Goal: Information Seeking & Learning: Compare options

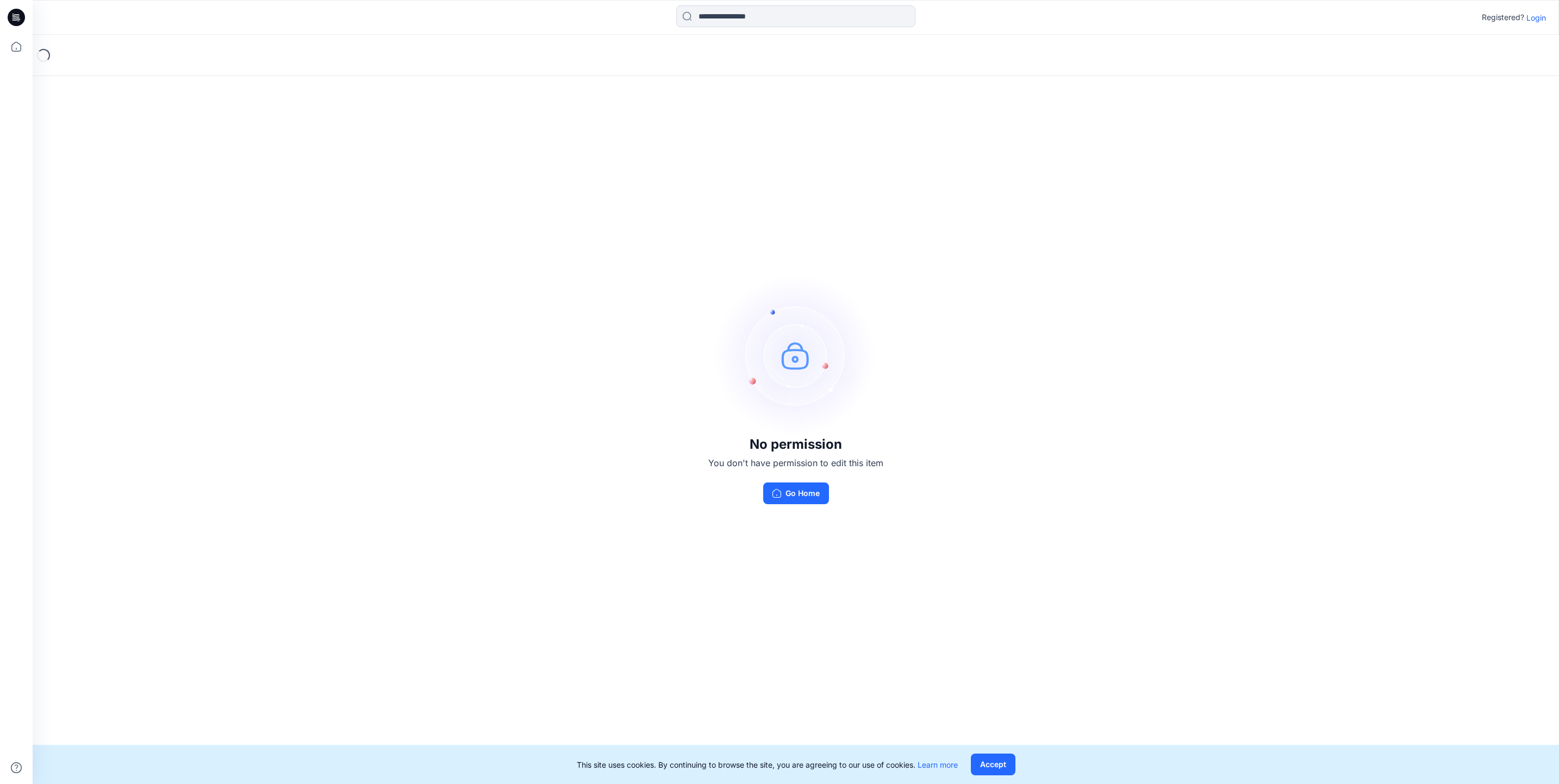
click at [1543, 17] on p "Login" at bounding box center [1536, 18] width 20 height 12
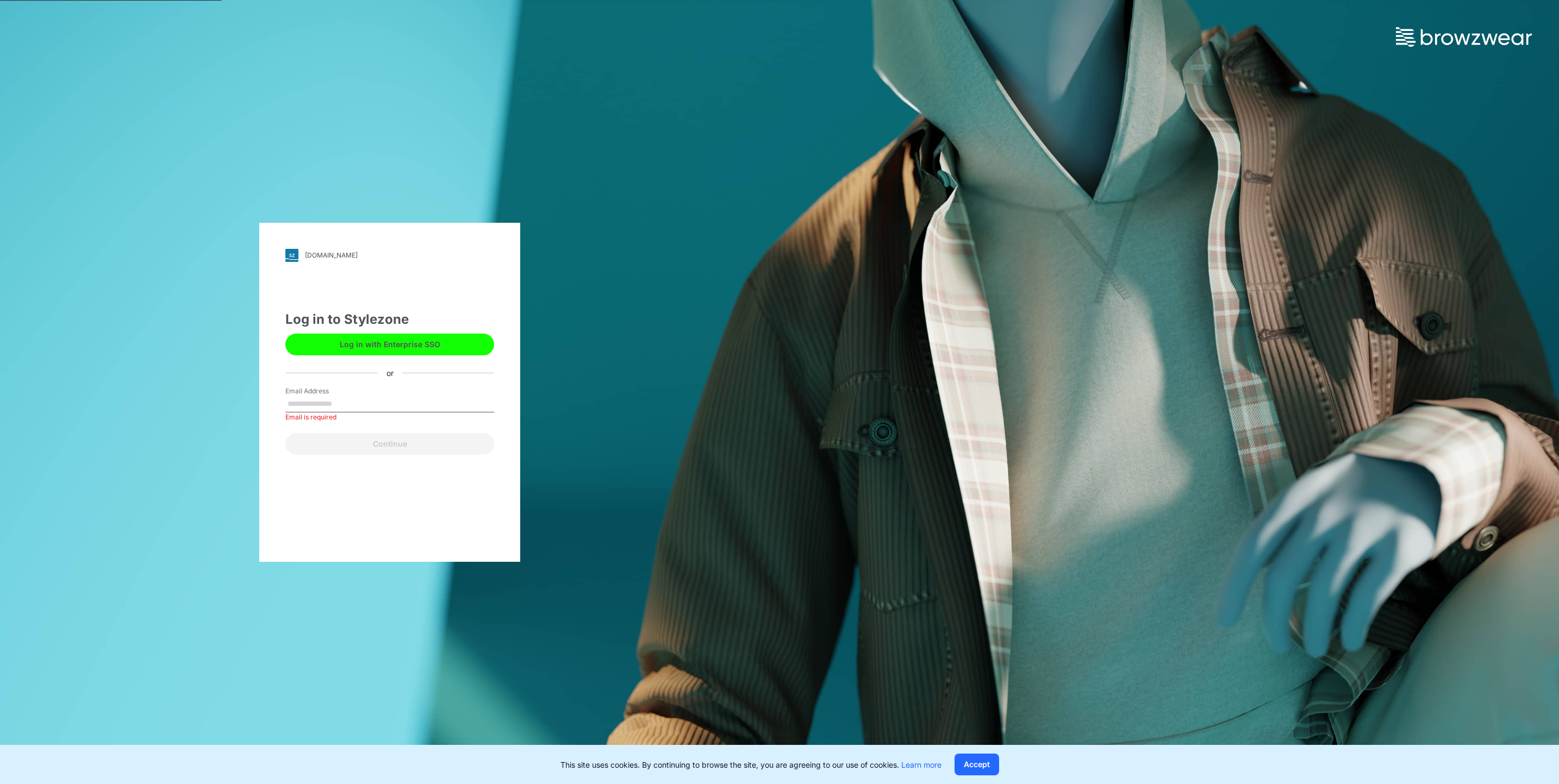
click at [421, 394] on div "Email Address Email is required" at bounding box center [390, 402] width 209 height 32
click at [405, 401] on input "Email Address" at bounding box center [390, 404] width 209 height 17
type input "**********"
click at [416, 450] on button "Continue" at bounding box center [390, 444] width 209 height 22
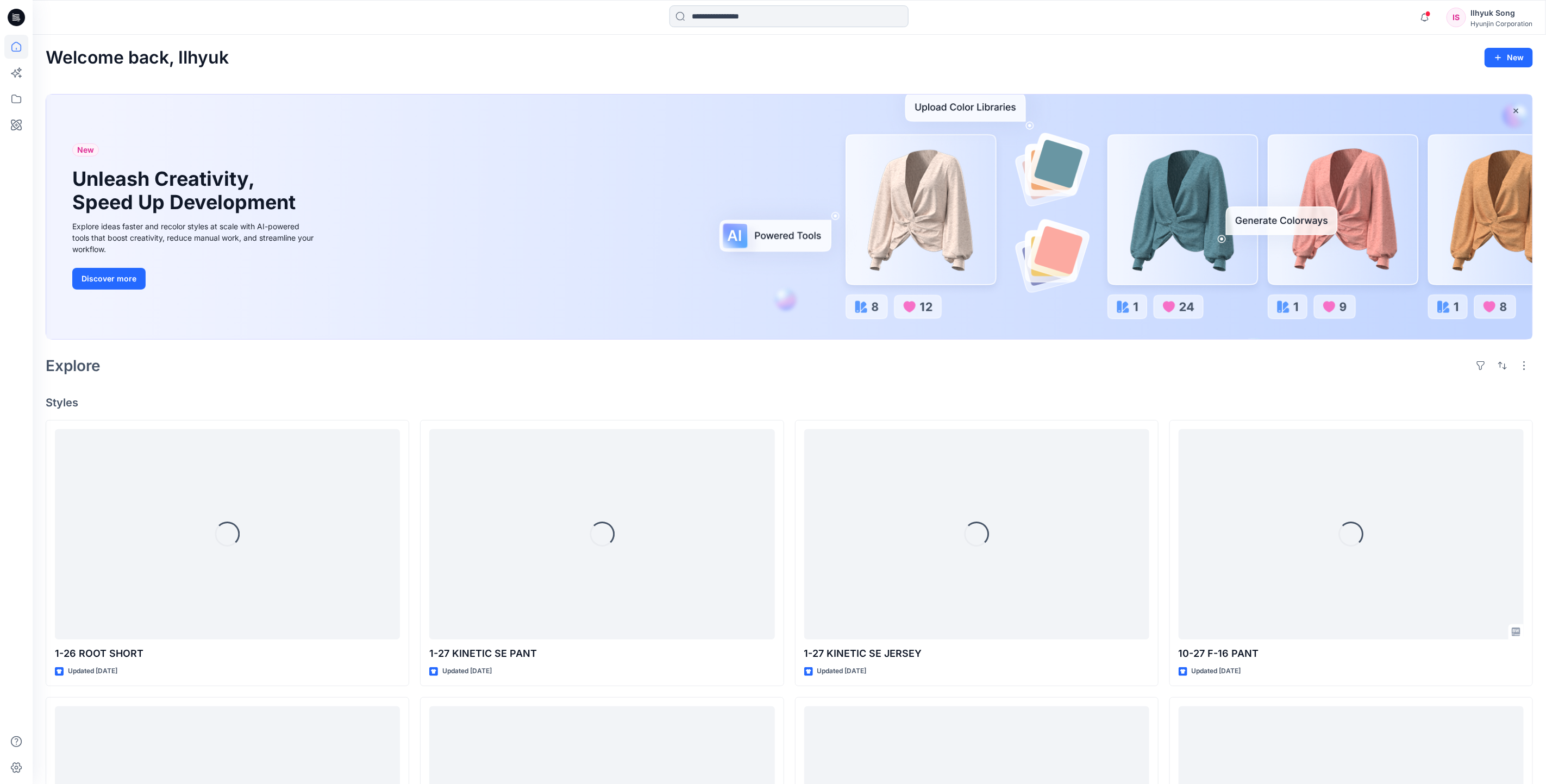
click at [784, 12] on input at bounding box center [789, 17] width 240 height 22
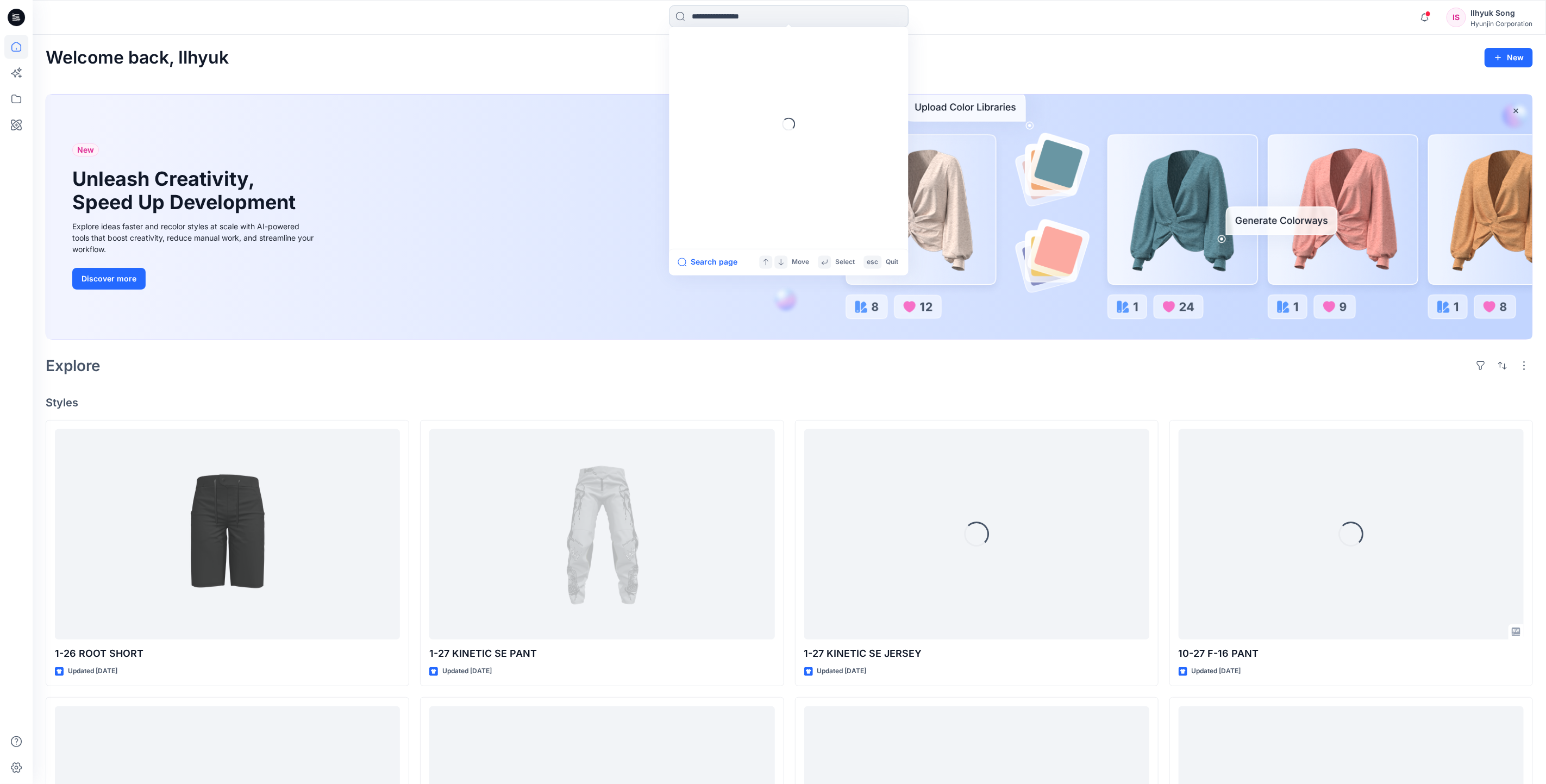
type input "*"
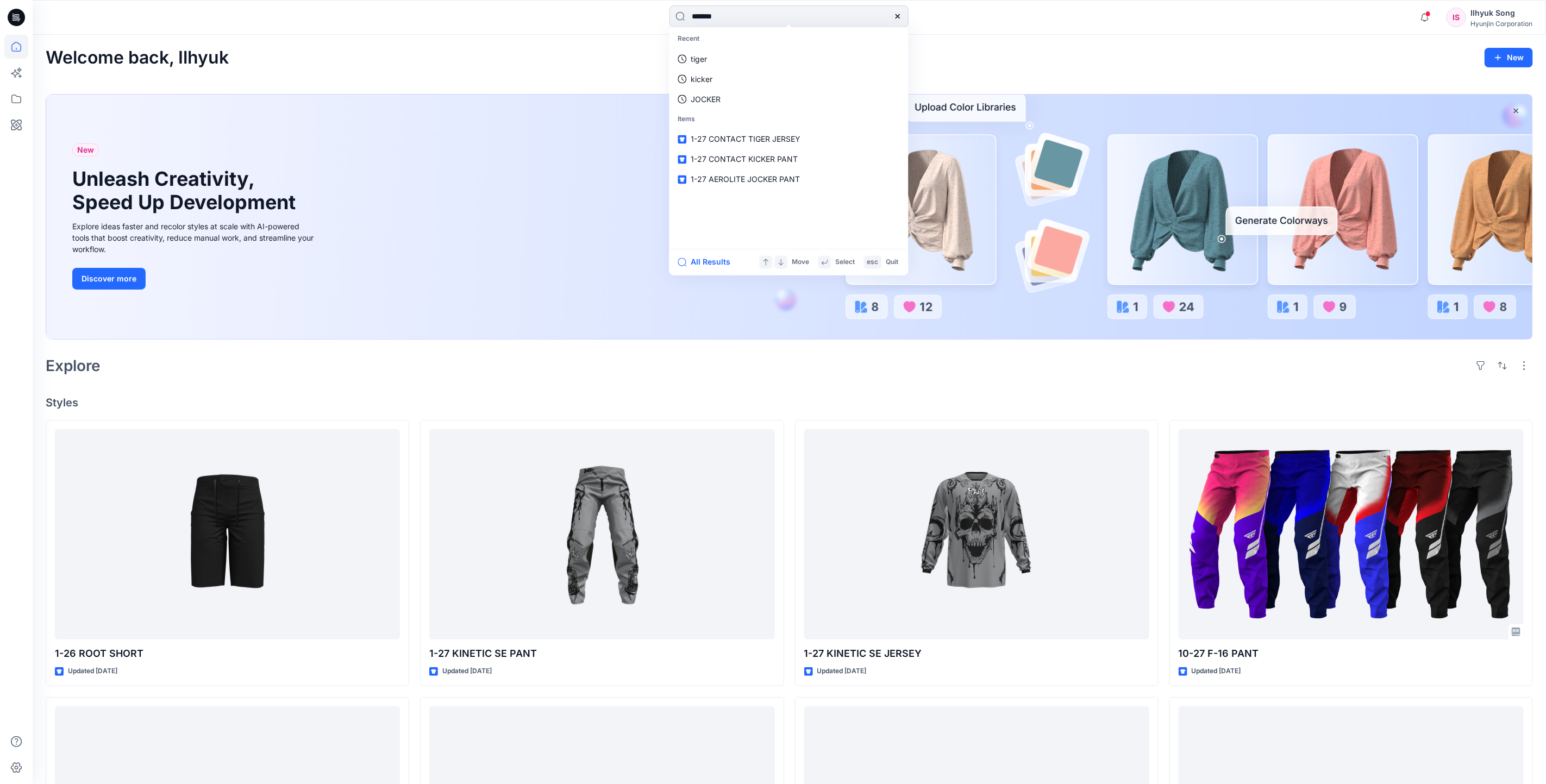
type input "********"
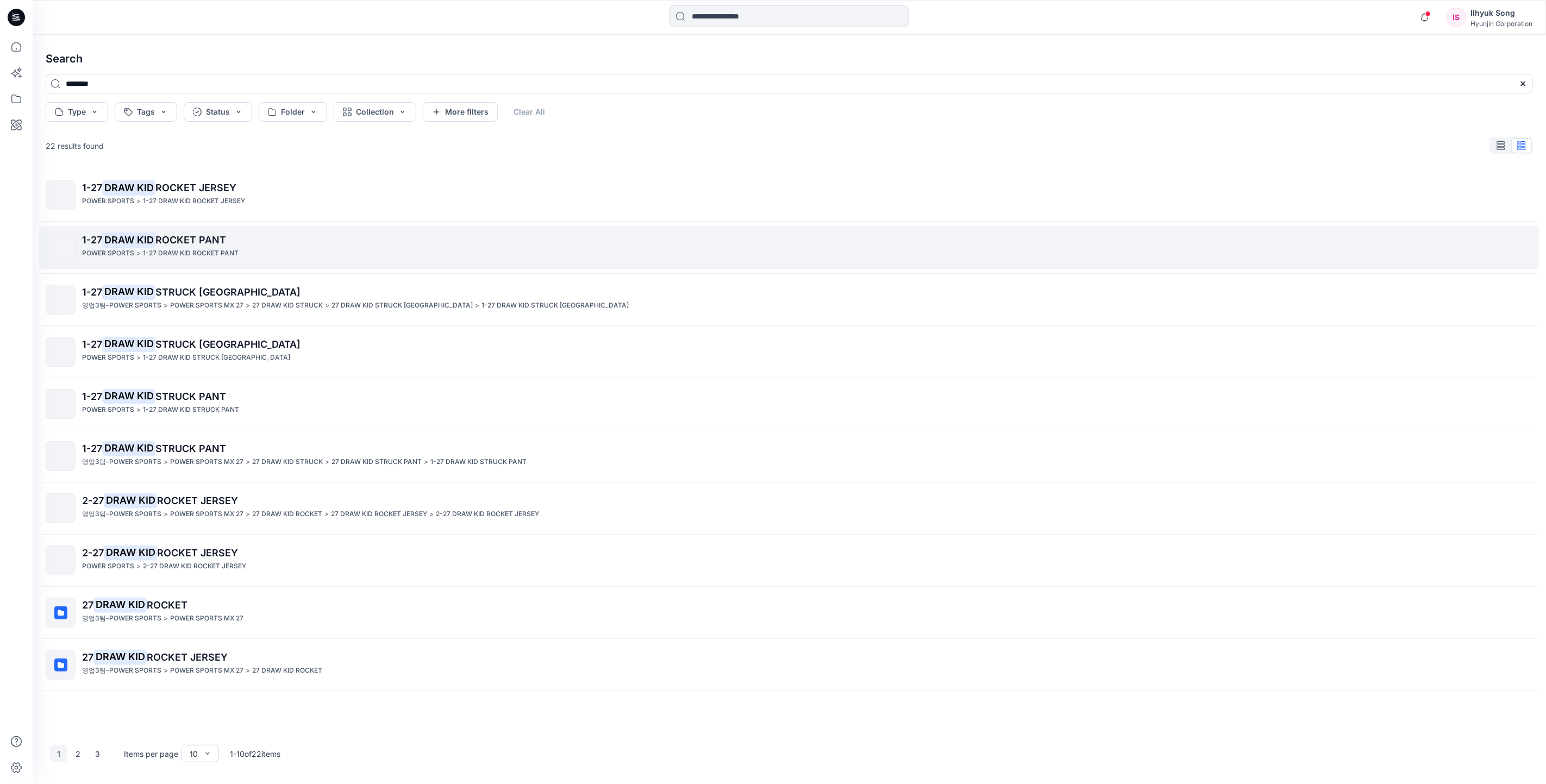
click at [209, 243] on span "ROCKET PANT" at bounding box center [190, 240] width 71 height 12
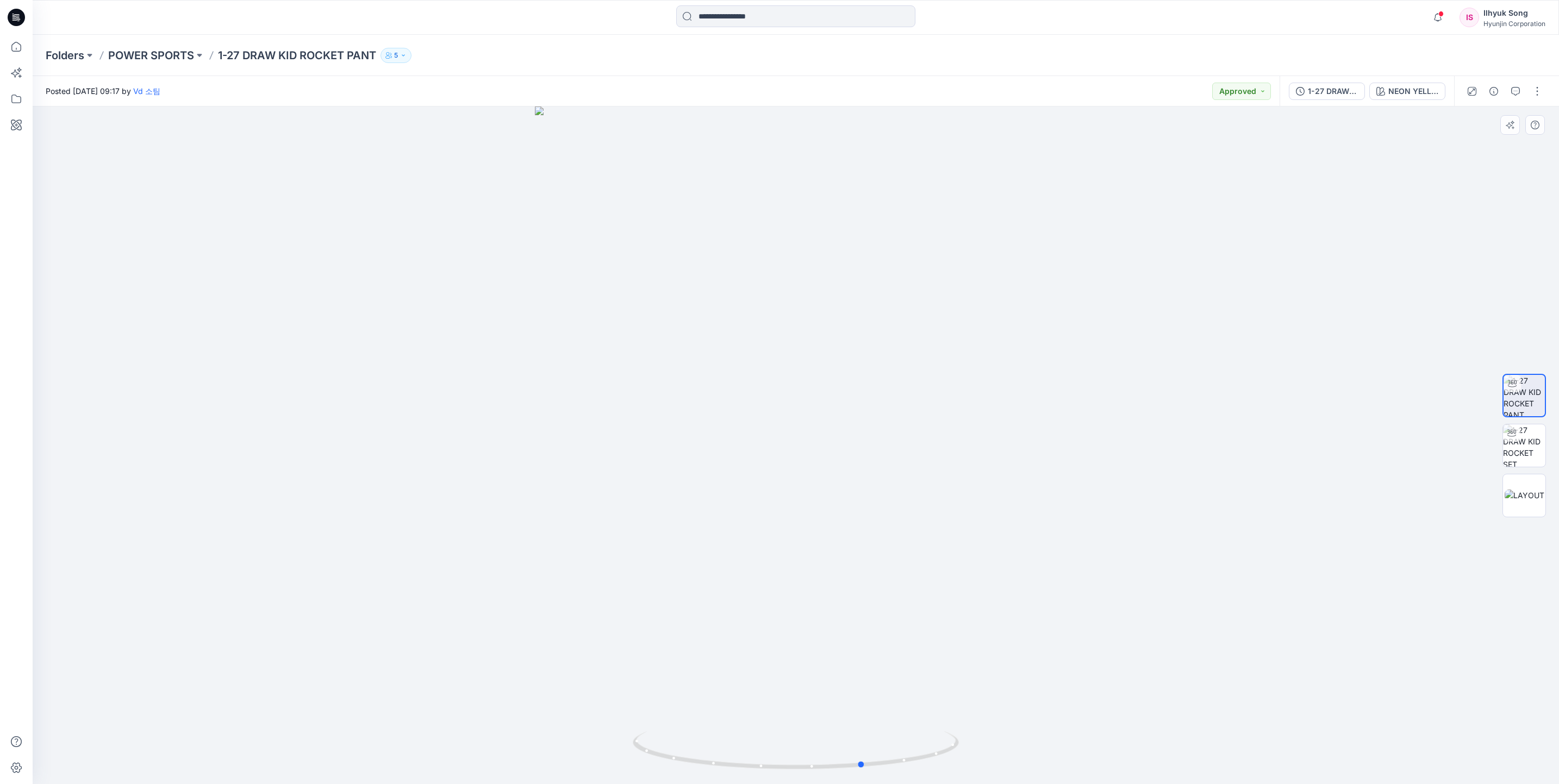
drag, startPoint x: 626, startPoint y: 483, endPoint x: 1021, endPoint y: 446, distance: 396.7
click at [1021, 446] on div at bounding box center [795, 445] width 1527 height 678
click at [771, 17] on input at bounding box center [796, 17] width 240 height 22
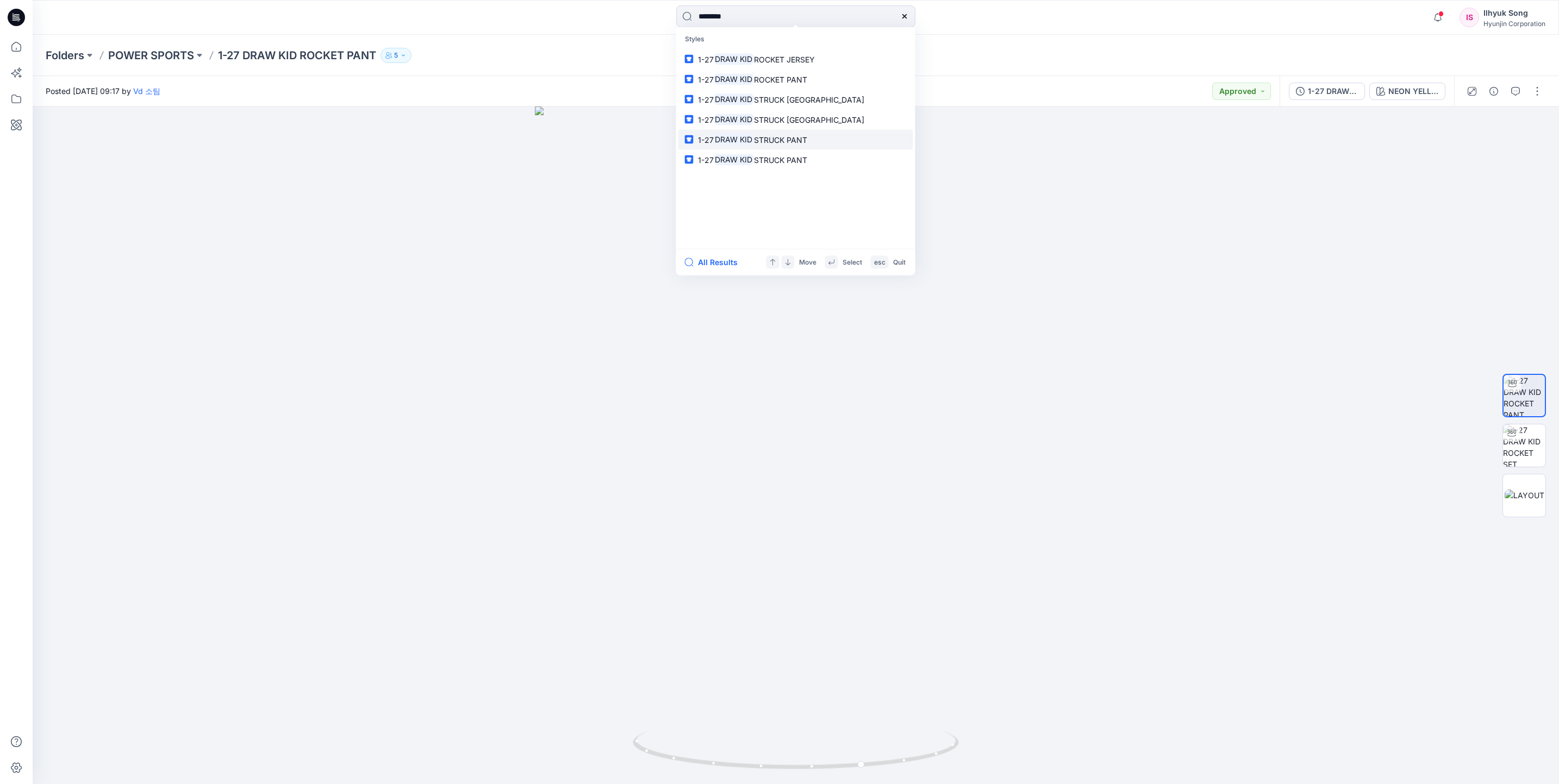
type input "********"
click at [823, 139] on link "1-27 DRAW KID STRUCK PANT" at bounding box center [795, 139] width 235 height 20
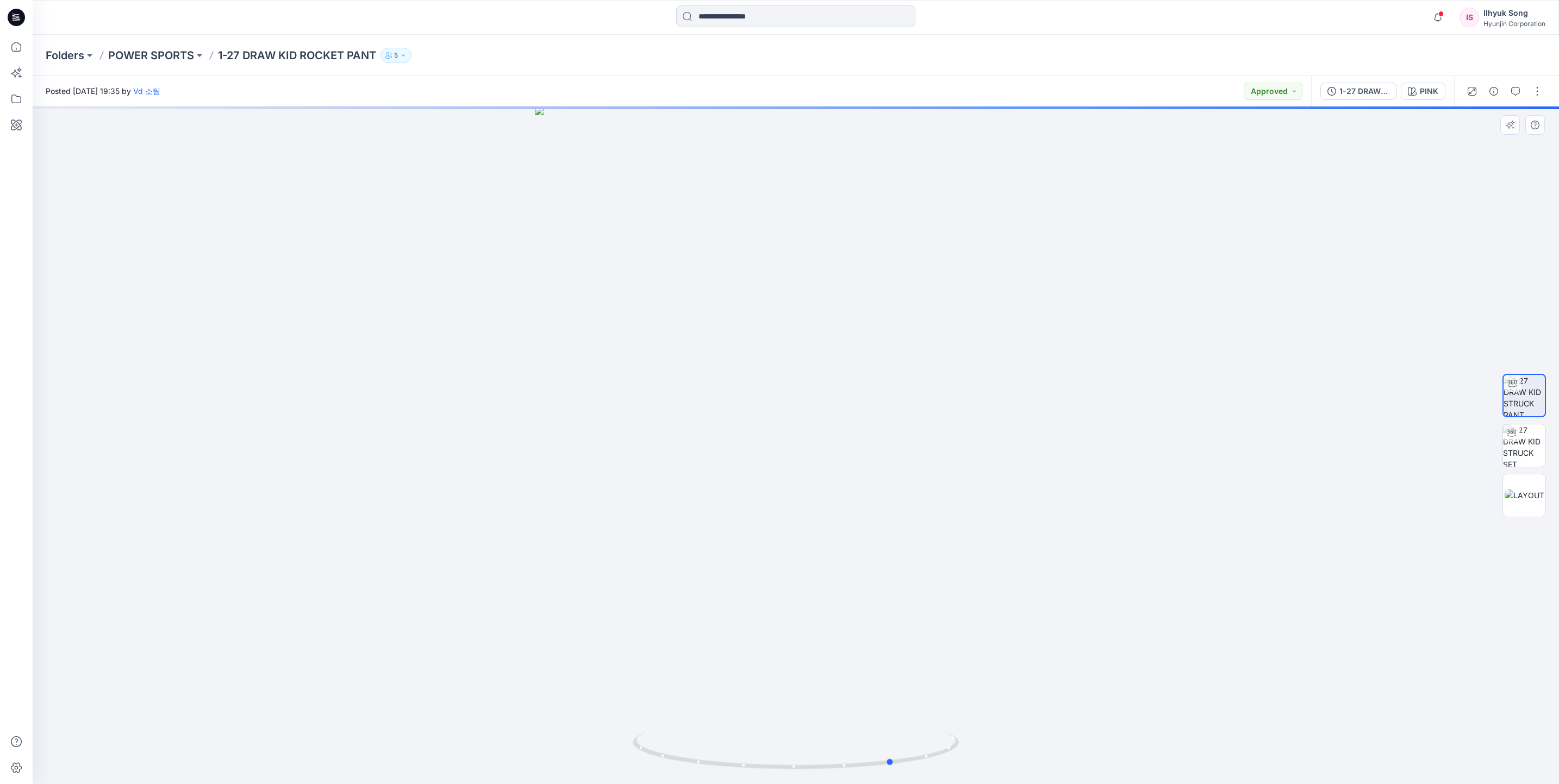
drag, startPoint x: 751, startPoint y: 470, endPoint x: 819, endPoint y: 465, distance: 68.2
click at [819, 465] on div at bounding box center [795, 445] width 1527 height 678
drag, startPoint x: 631, startPoint y: 528, endPoint x: 813, endPoint y: 528, distance: 182.0
click at [813, 528] on div at bounding box center [795, 445] width 1527 height 678
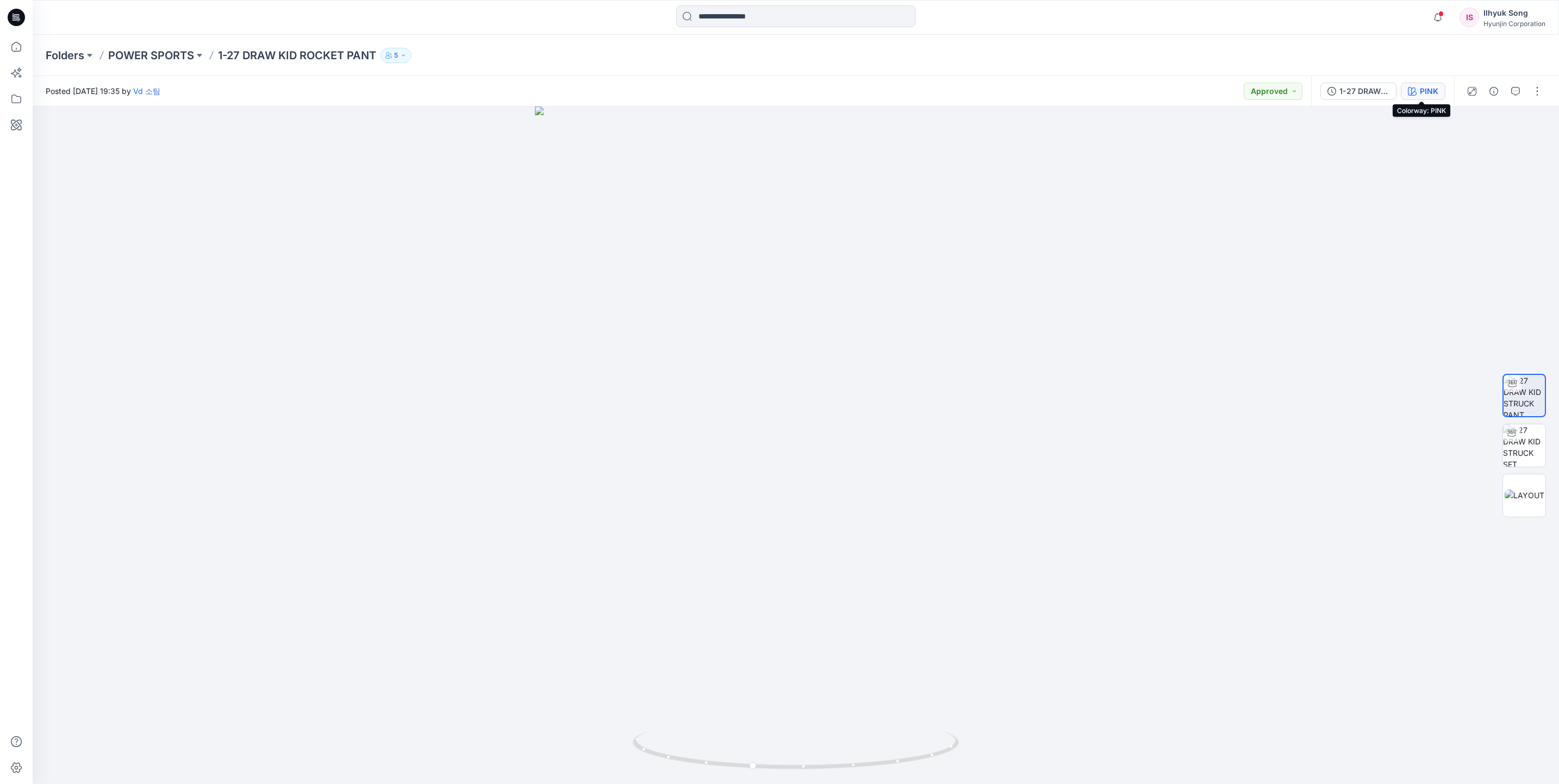
click at [1419, 83] on button "PINK" at bounding box center [1423, 91] width 44 height 18
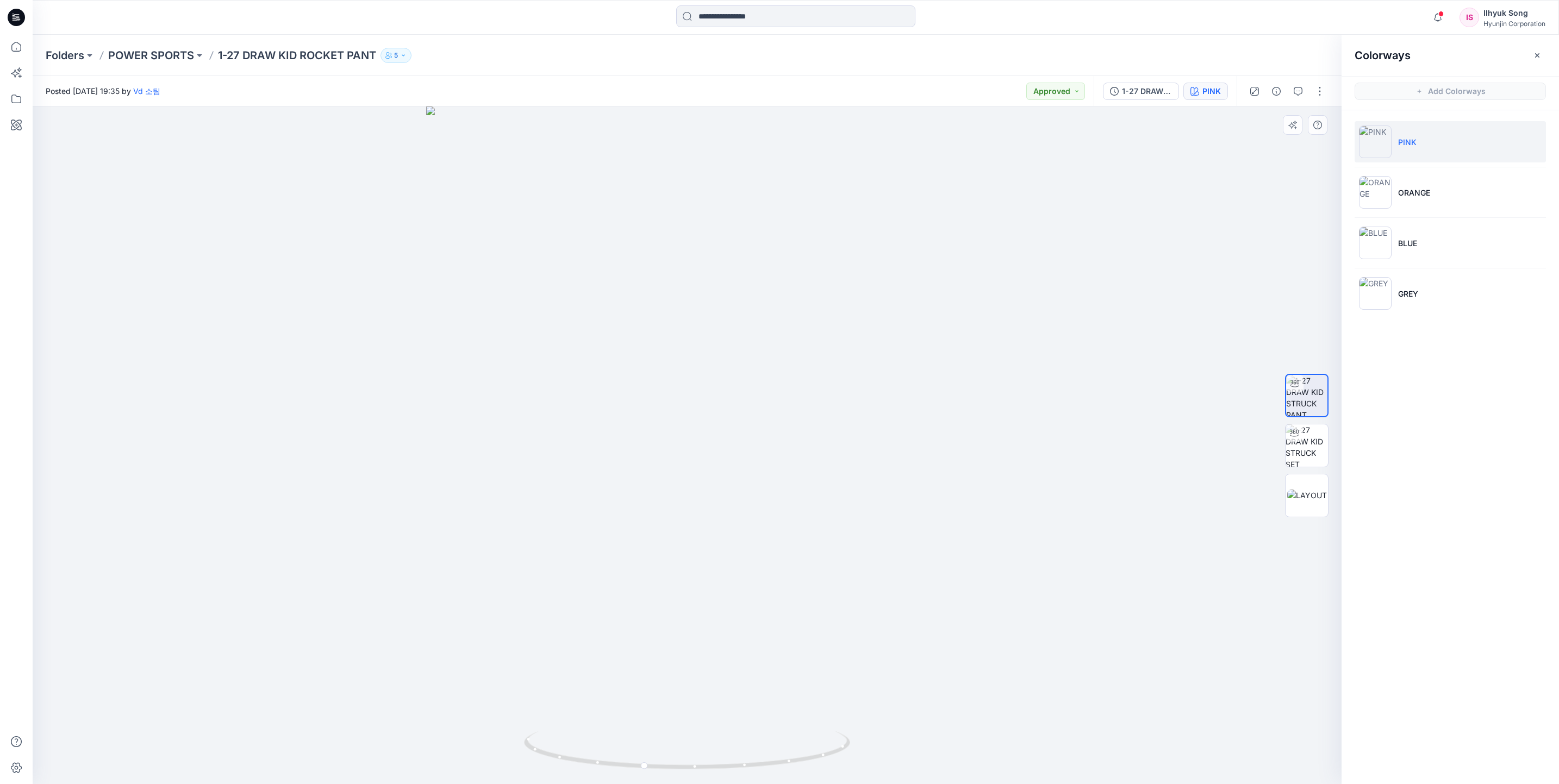
drag, startPoint x: 1399, startPoint y: 194, endPoint x: 1013, endPoint y: 152, distance: 388.3
click at [1400, 194] on p "ORANGE" at bounding box center [1414, 192] width 32 height 12
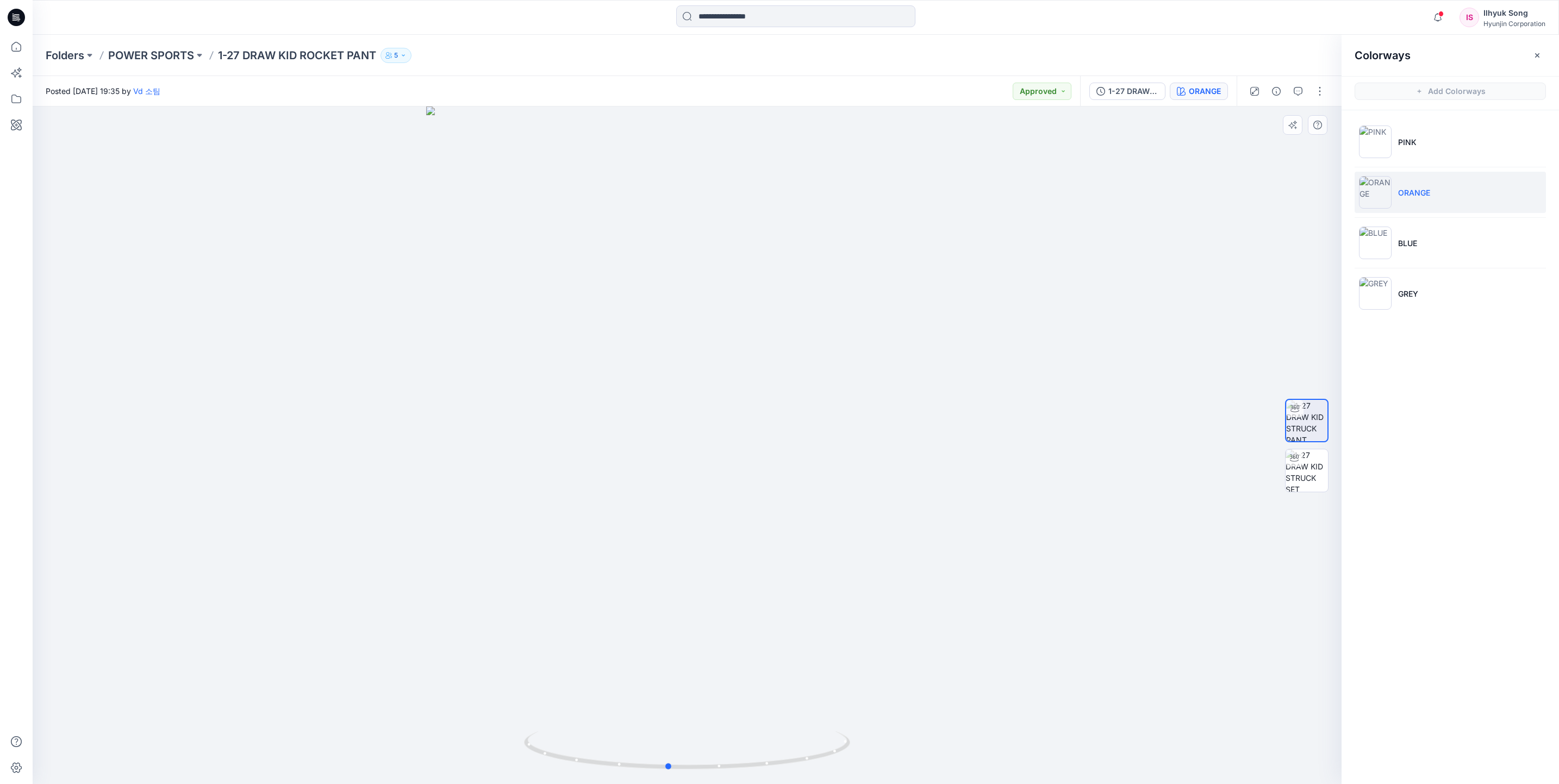
drag, startPoint x: 813, startPoint y: 448, endPoint x: 1029, endPoint y: 424, distance: 217.3
click at [1086, 428] on div at bounding box center [686, 445] width 1309 height 678
drag, startPoint x: 893, startPoint y: 419, endPoint x: 1204, endPoint y: 377, distance: 313.8
click at [1015, 416] on div at bounding box center [686, 445] width 1309 height 678
drag, startPoint x: 1423, startPoint y: 249, endPoint x: 1386, endPoint y: 246, distance: 37.1
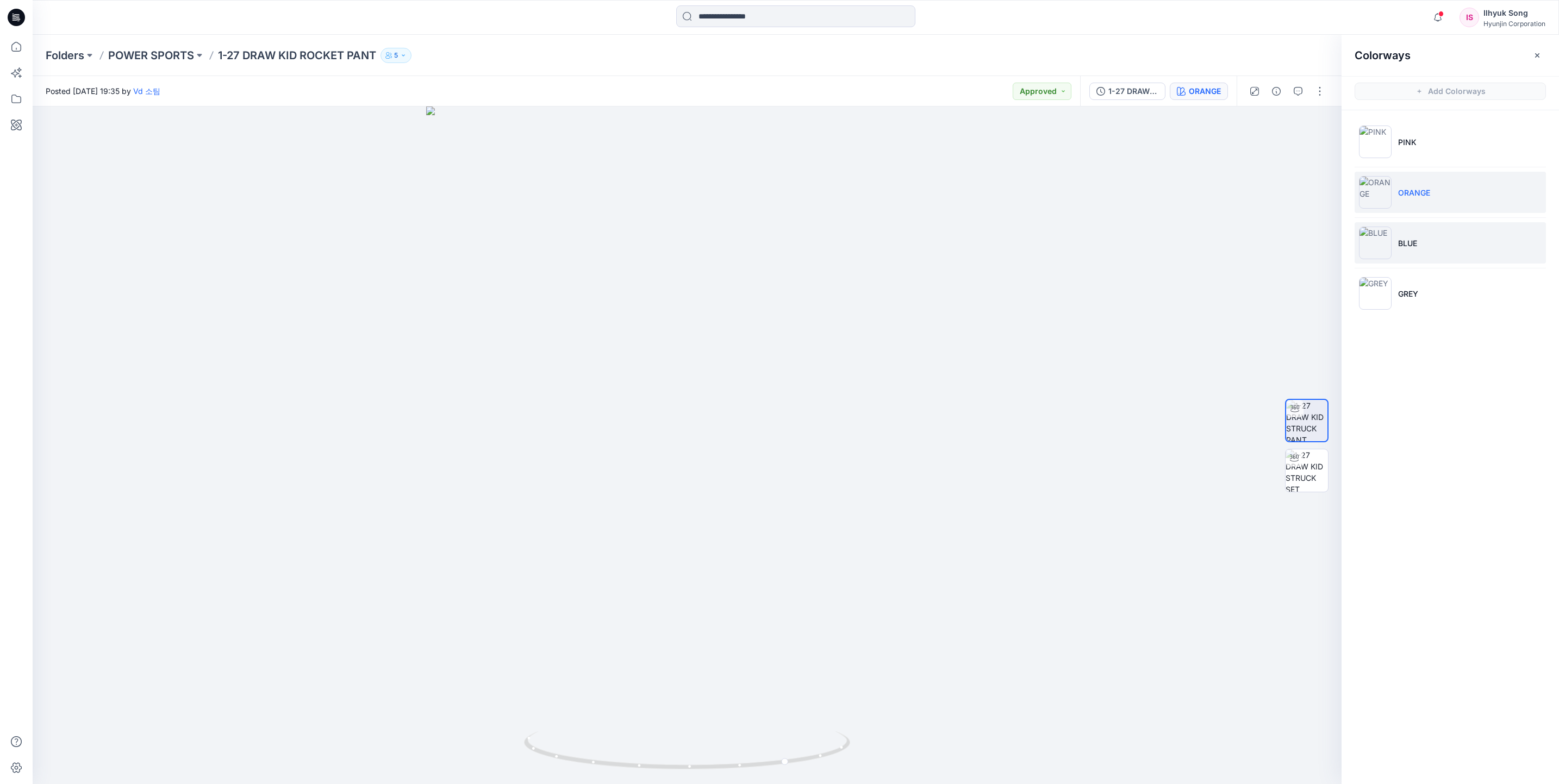
click at [1423, 248] on li "BLUE" at bounding box center [1450, 242] width 191 height 41
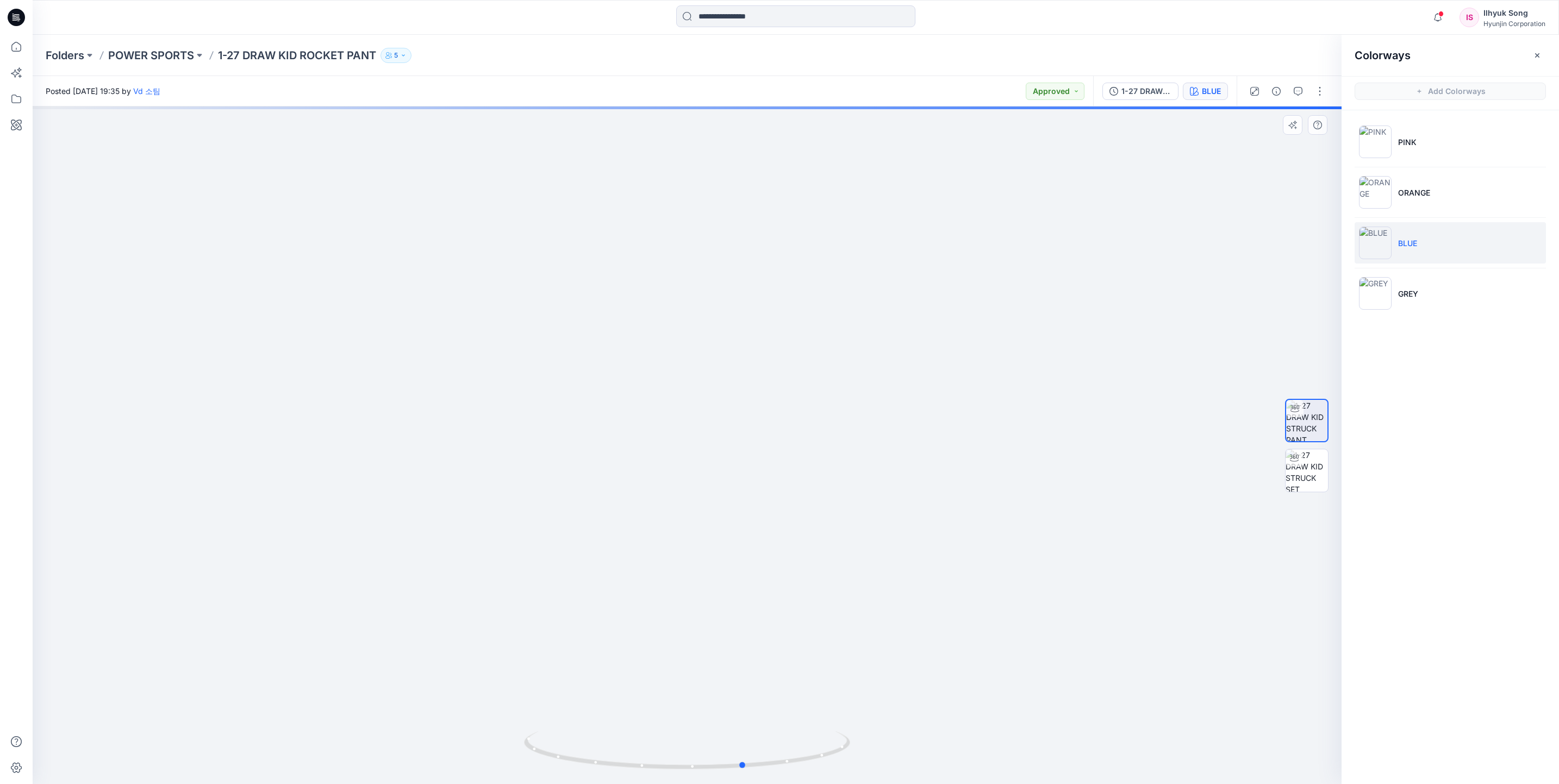
drag, startPoint x: 727, startPoint y: 403, endPoint x: 785, endPoint y: 408, distance: 58.2
click at [767, 402] on div at bounding box center [686, 445] width 1309 height 678
drag, startPoint x: 989, startPoint y: 402, endPoint x: 1255, endPoint y: 481, distance: 277.5
click at [1102, 389] on div at bounding box center [686, 445] width 1309 height 678
click at [1302, 475] on img at bounding box center [1307, 470] width 42 height 42
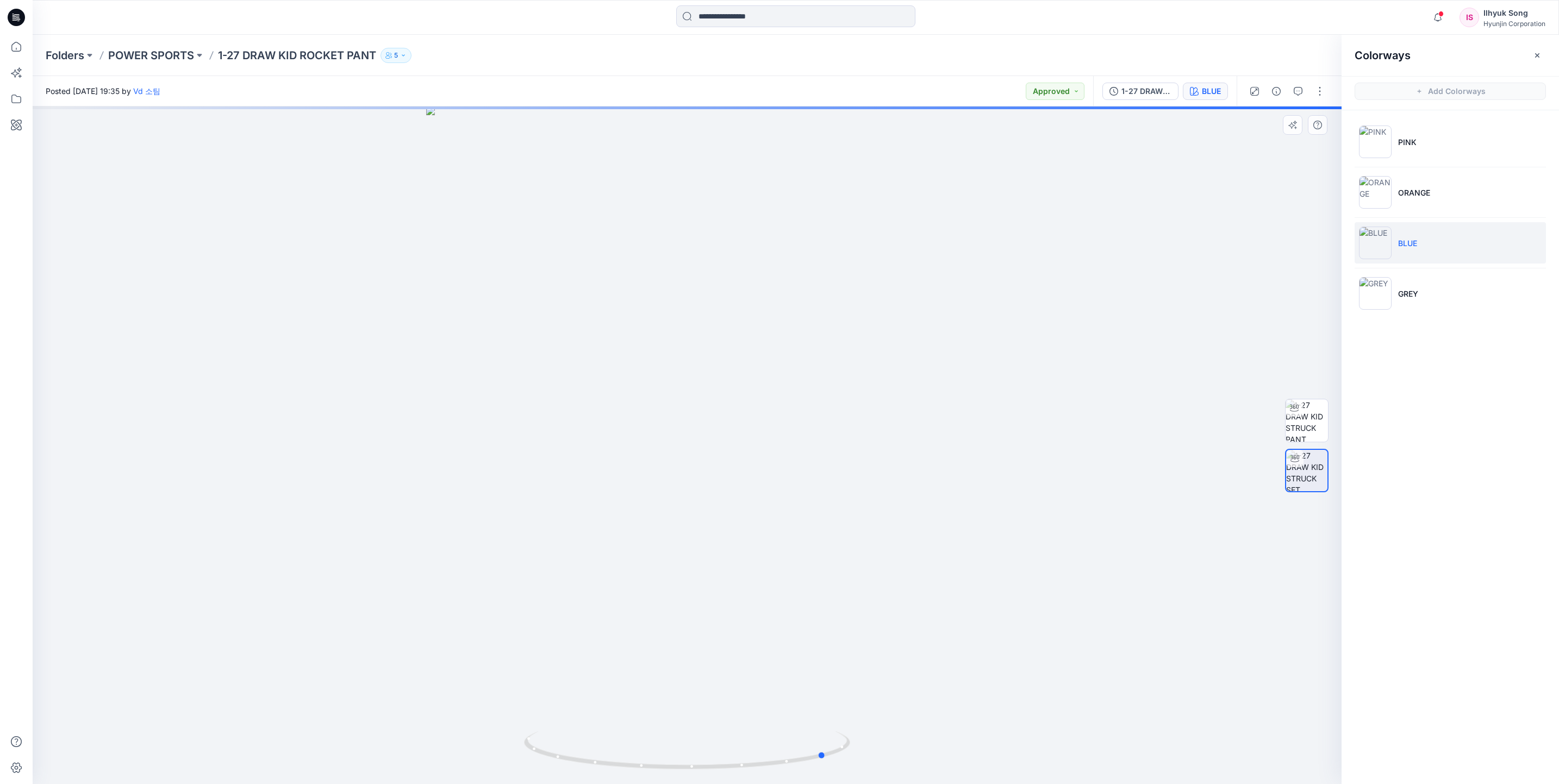
drag, startPoint x: 790, startPoint y: 374, endPoint x: 930, endPoint y: 372, distance: 140.0
click at [930, 372] on div at bounding box center [686, 445] width 1309 height 678
click at [1301, 431] on img at bounding box center [1307, 420] width 42 height 42
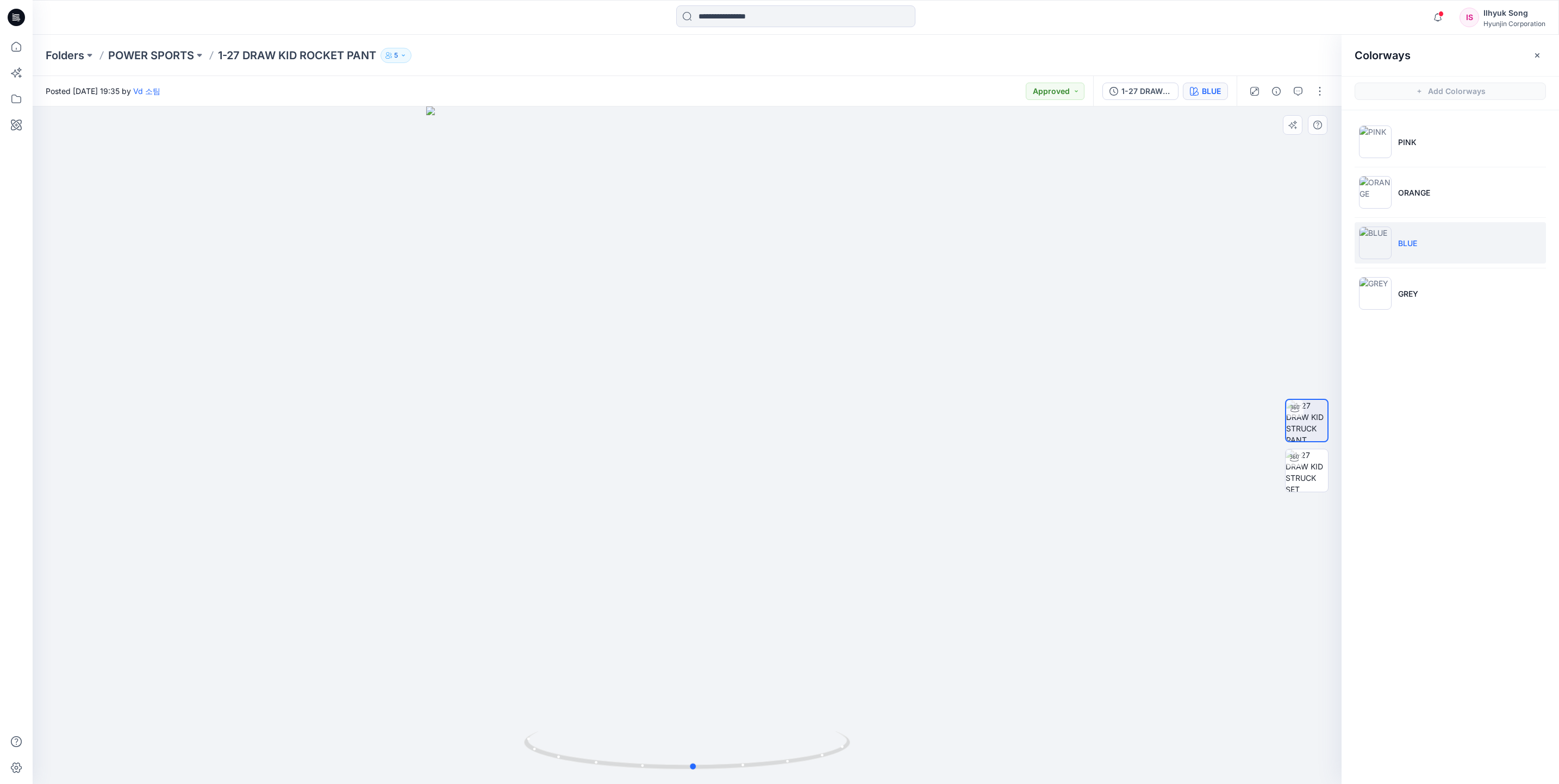
drag, startPoint x: 752, startPoint y: 342, endPoint x: 750, endPoint y: 362, distance: 20.1
click at [750, 362] on div at bounding box center [686, 445] width 1309 height 678
click at [1371, 297] on img at bounding box center [1374, 292] width 32 height 32
drag, startPoint x: 638, startPoint y: 414, endPoint x: 984, endPoint y: 416, distance: 346.0
click at [984, 416] on div at bounding box center [686, 445] width 1309 height 678
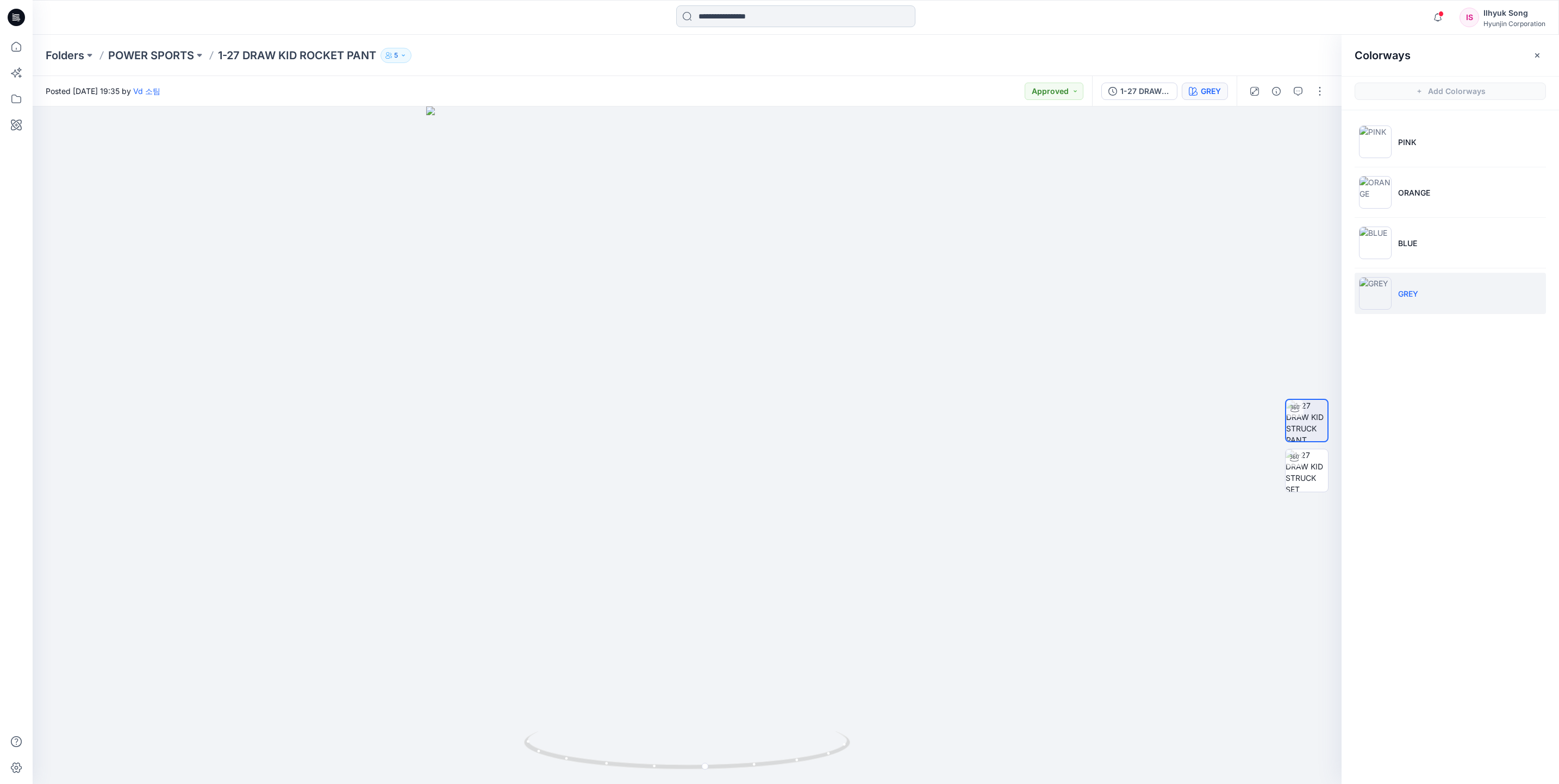
click at [798, 6] on input at bounding box center [796, 17] width 240 height 22
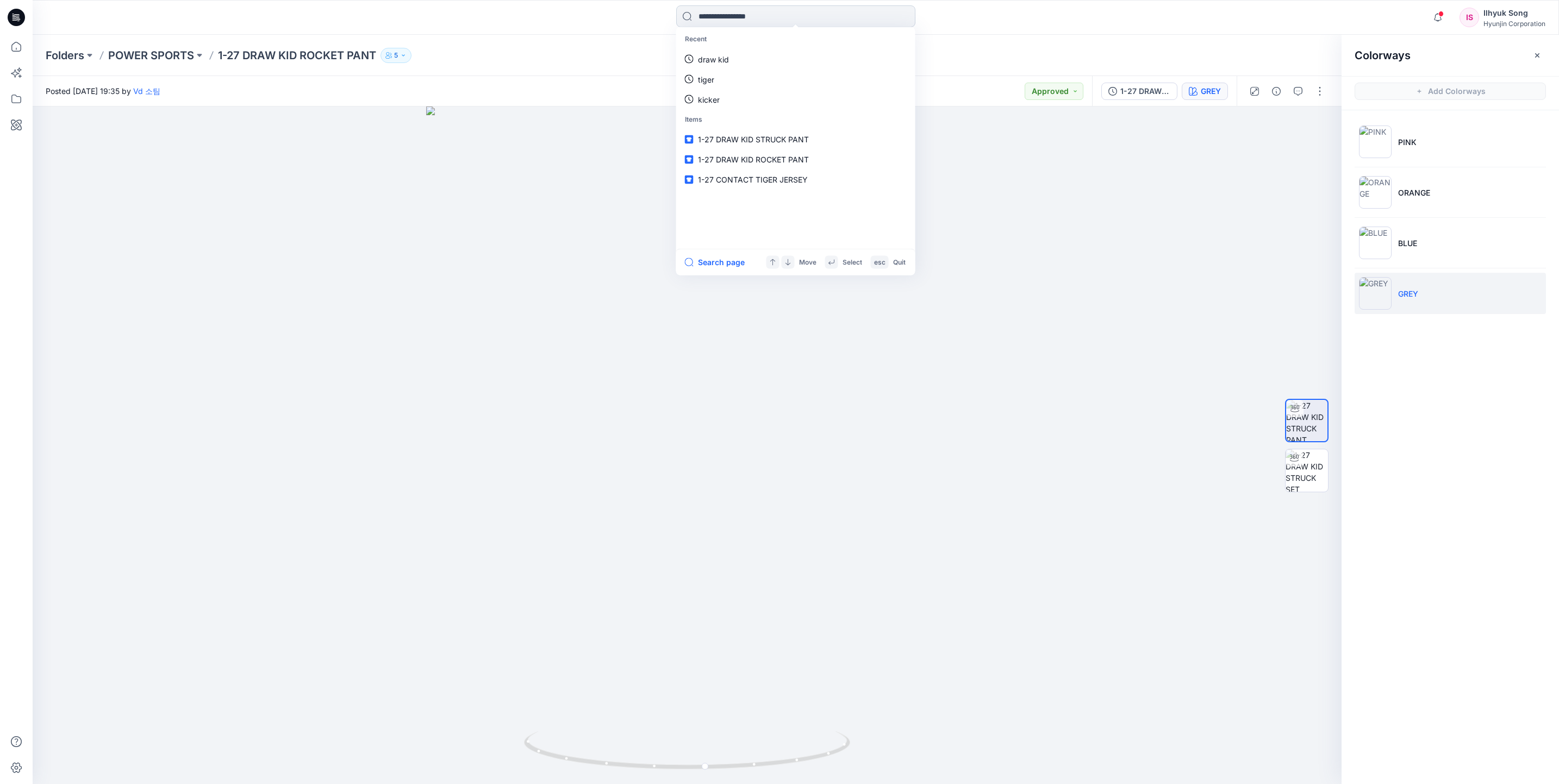
type input "*"
type input "**********"
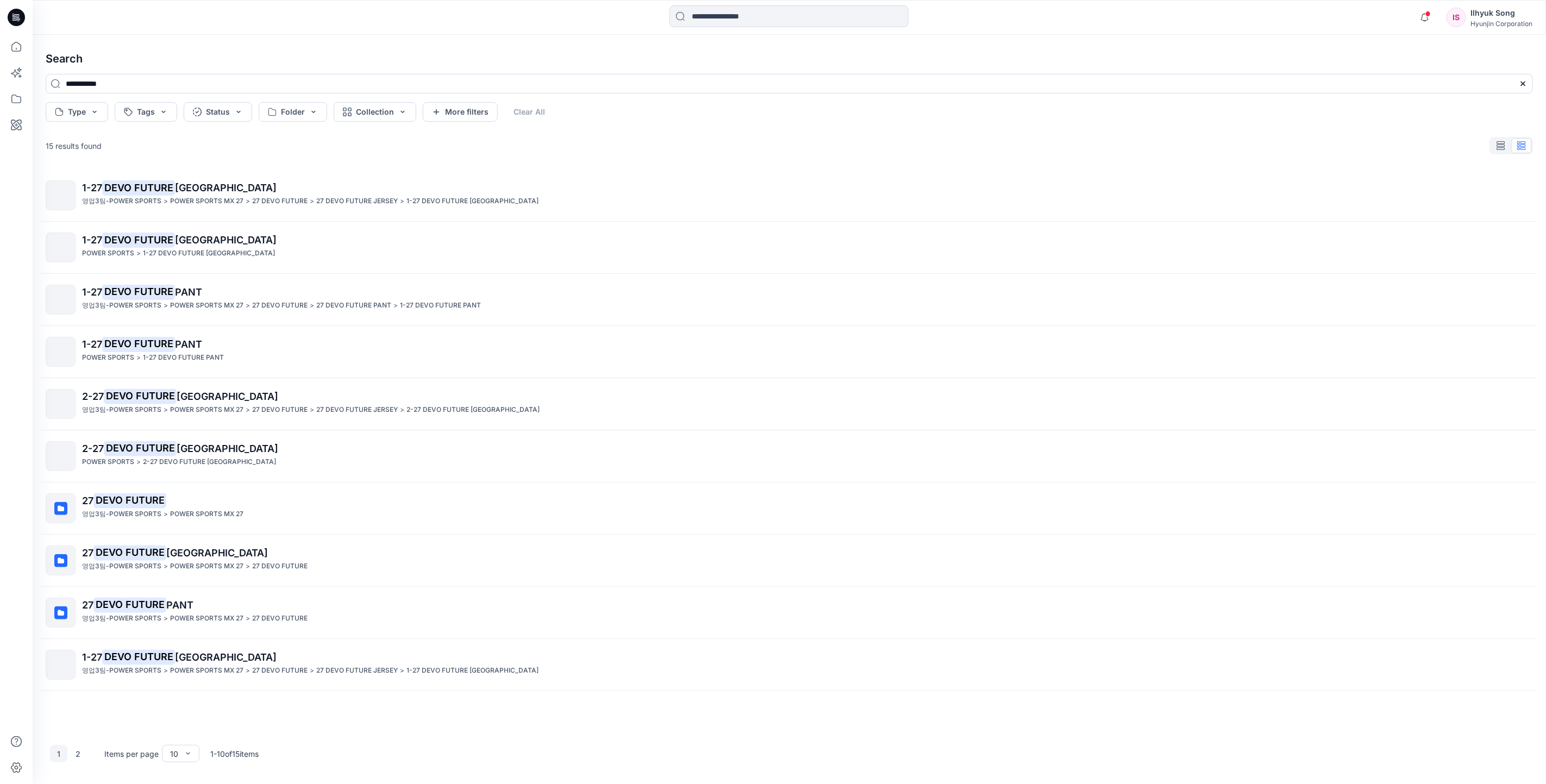
click at [163, 314] on link "1-27 DEVO FUTURE PANT 영업3팀-POWER SPORTS > POWER SPORTS MX 27 > 27 DEVO FUTURE >…" at bounding box center [789, 300] width 1501 height 43
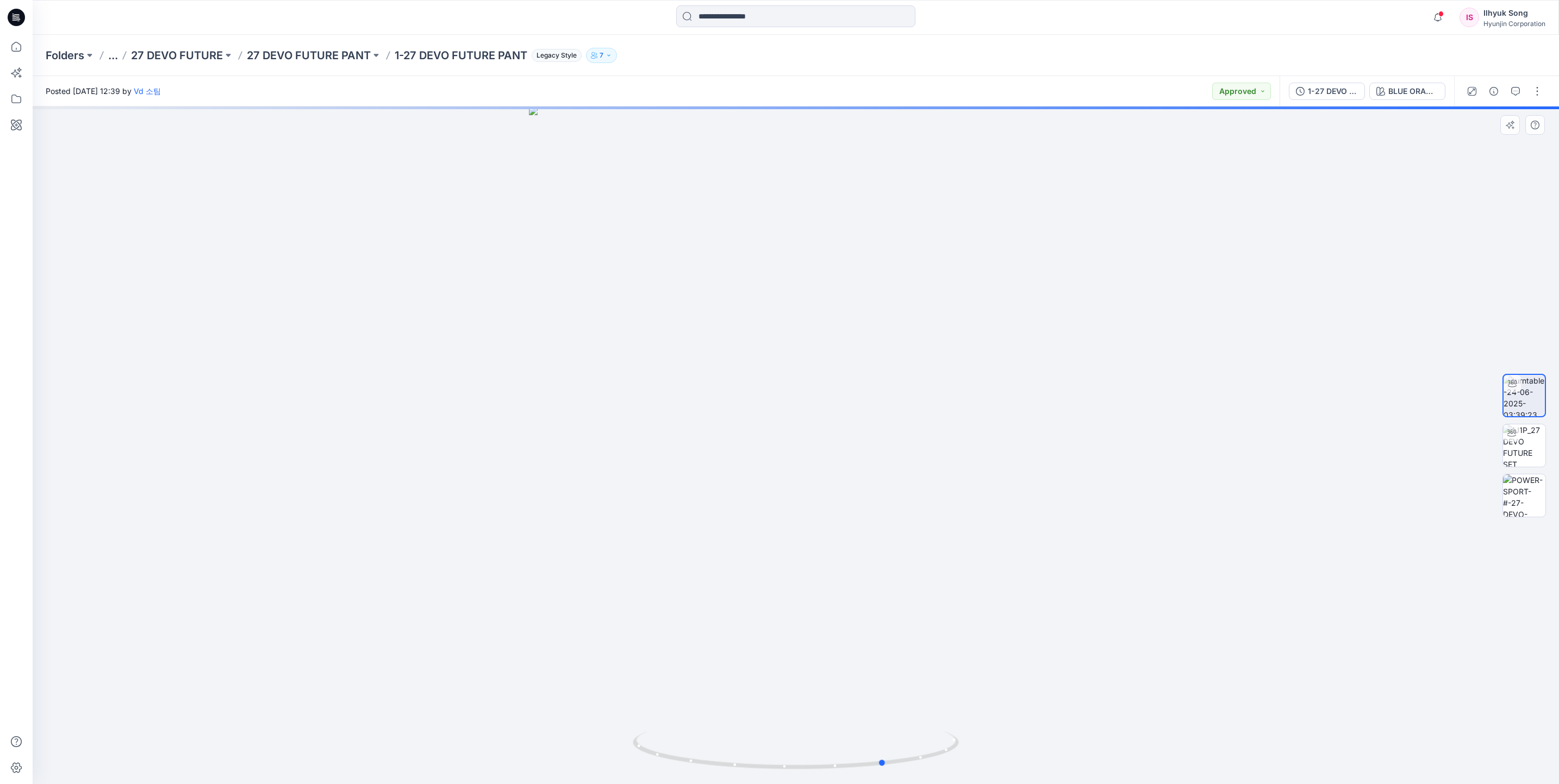
drag, startPoint x: 981, startPoint y: 379, endPoint x: 1061, endPoint y: 392, distance: 81.0
click at [1061, 392] on div at bounding box center [795, 445] width 1527 height 678
click at [1408, 98] on button "BLUE ORANGE" at bounding box center [1408, 91] width 77 height 18
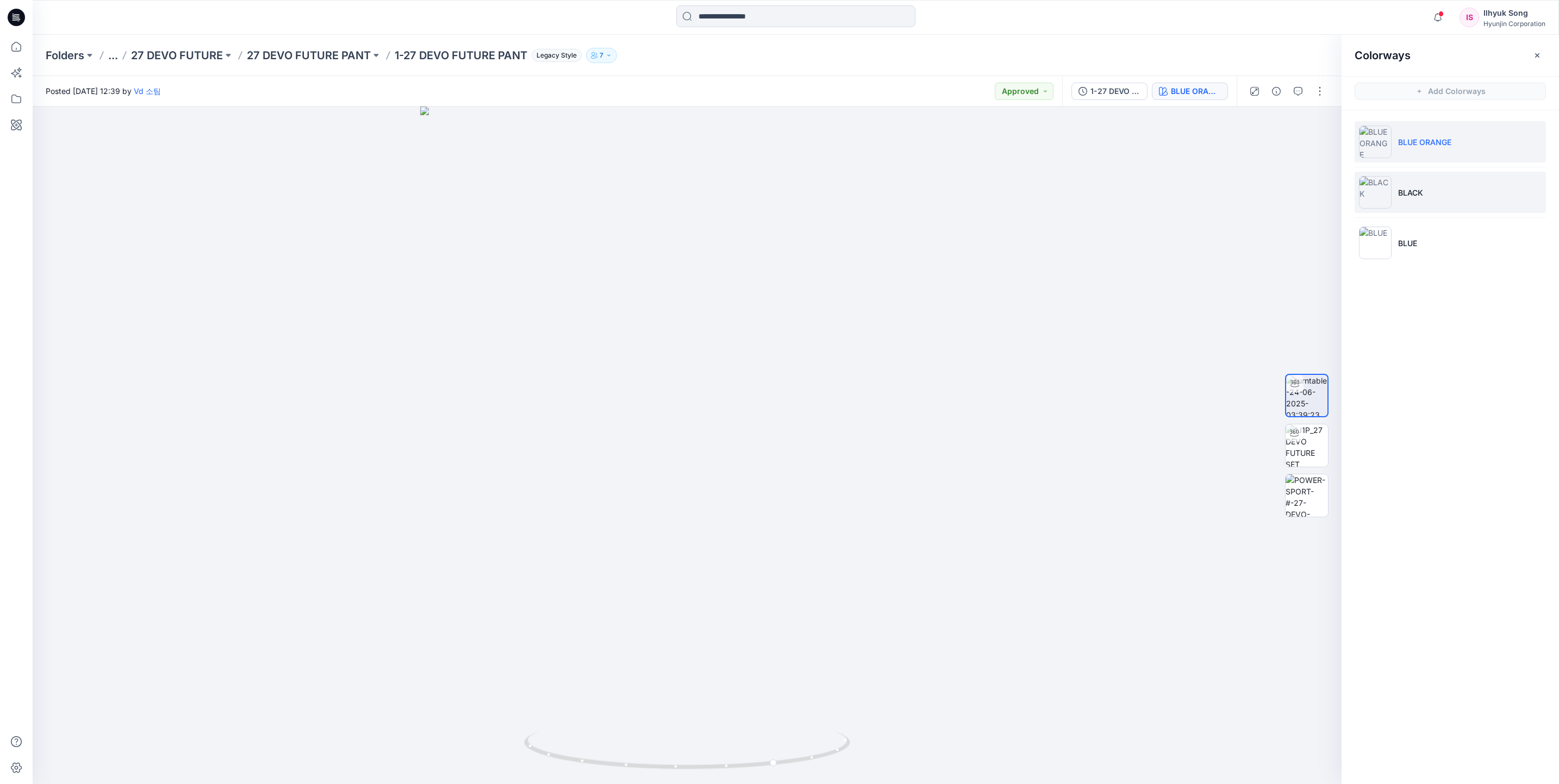
click at [1411, 198] on li "BLACK" at bounding box center [1450, 192] width 191 height 41
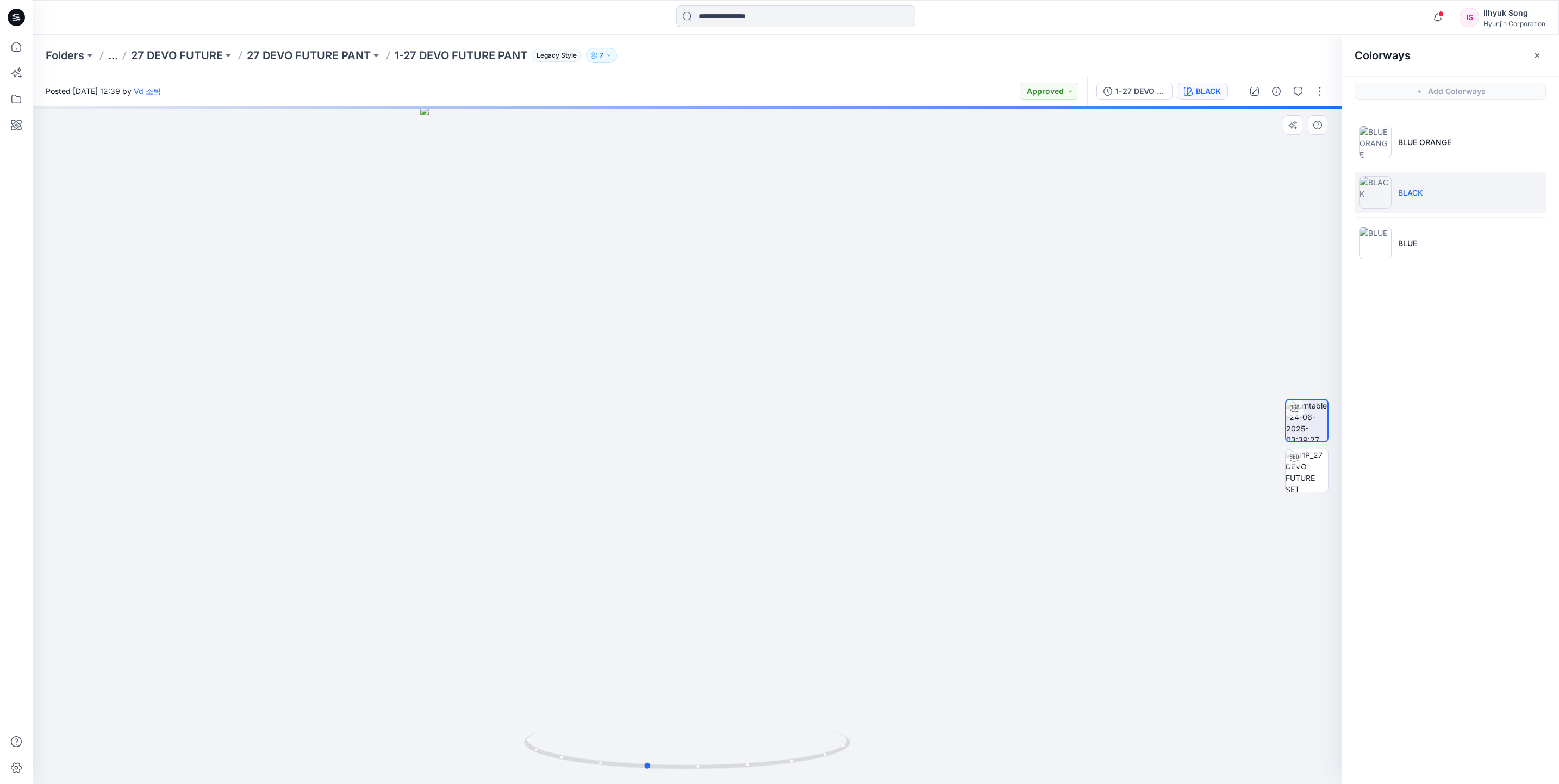
drag, startPoint x: 761, startPoint y: 316, endPoint x: 1048, endPoint y: 300, distance: 287.4
click at [1048, 300] on div at bounding box center [686, 445] width 1309 height 678
click at [1193, 92] on button "BLACK" at bounding box center [1203, 91] width 51 height 18
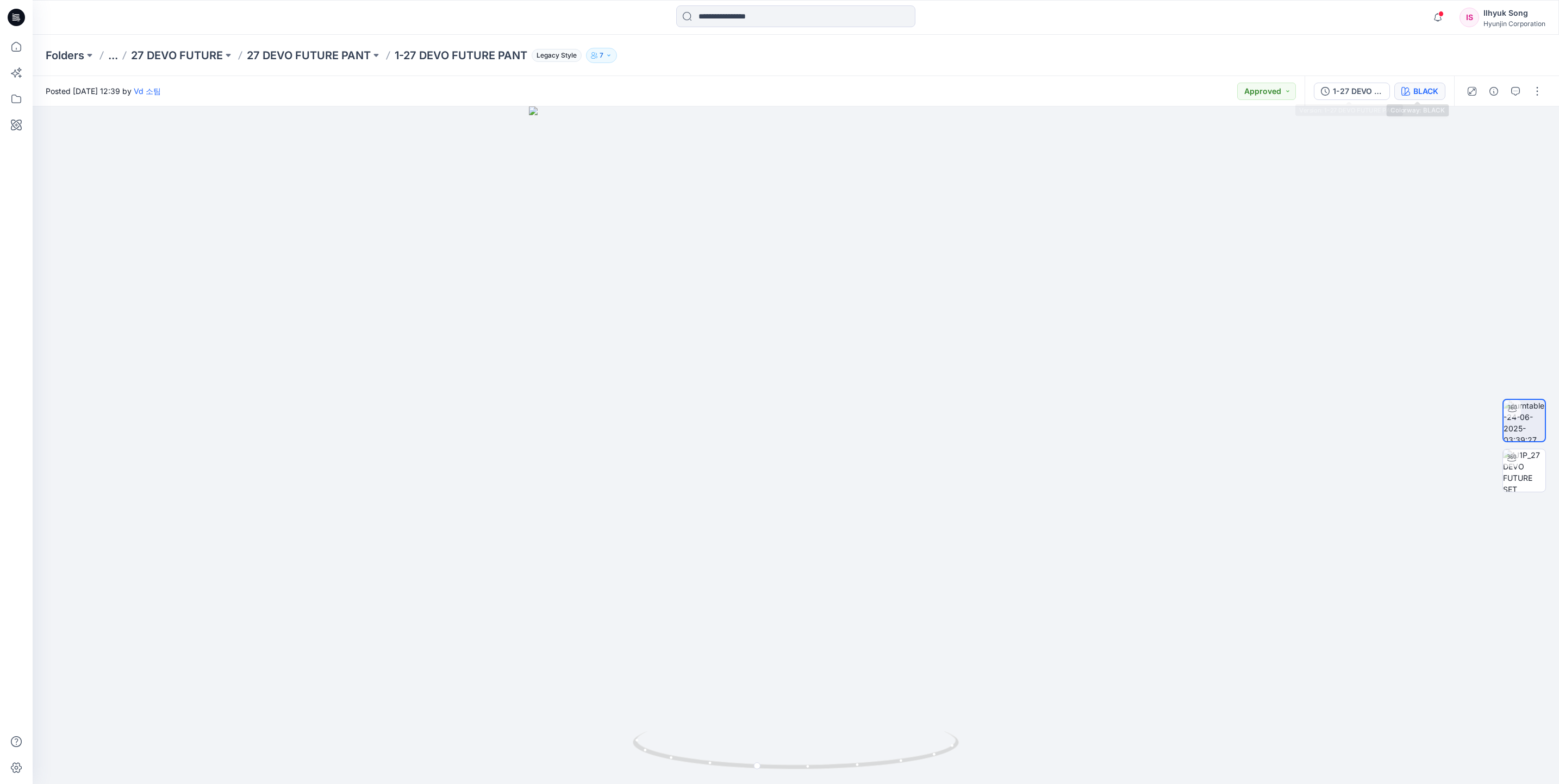
click at [1416, 93] on div "BLACK" at bounding box center [1425, 91] width 25 height 12
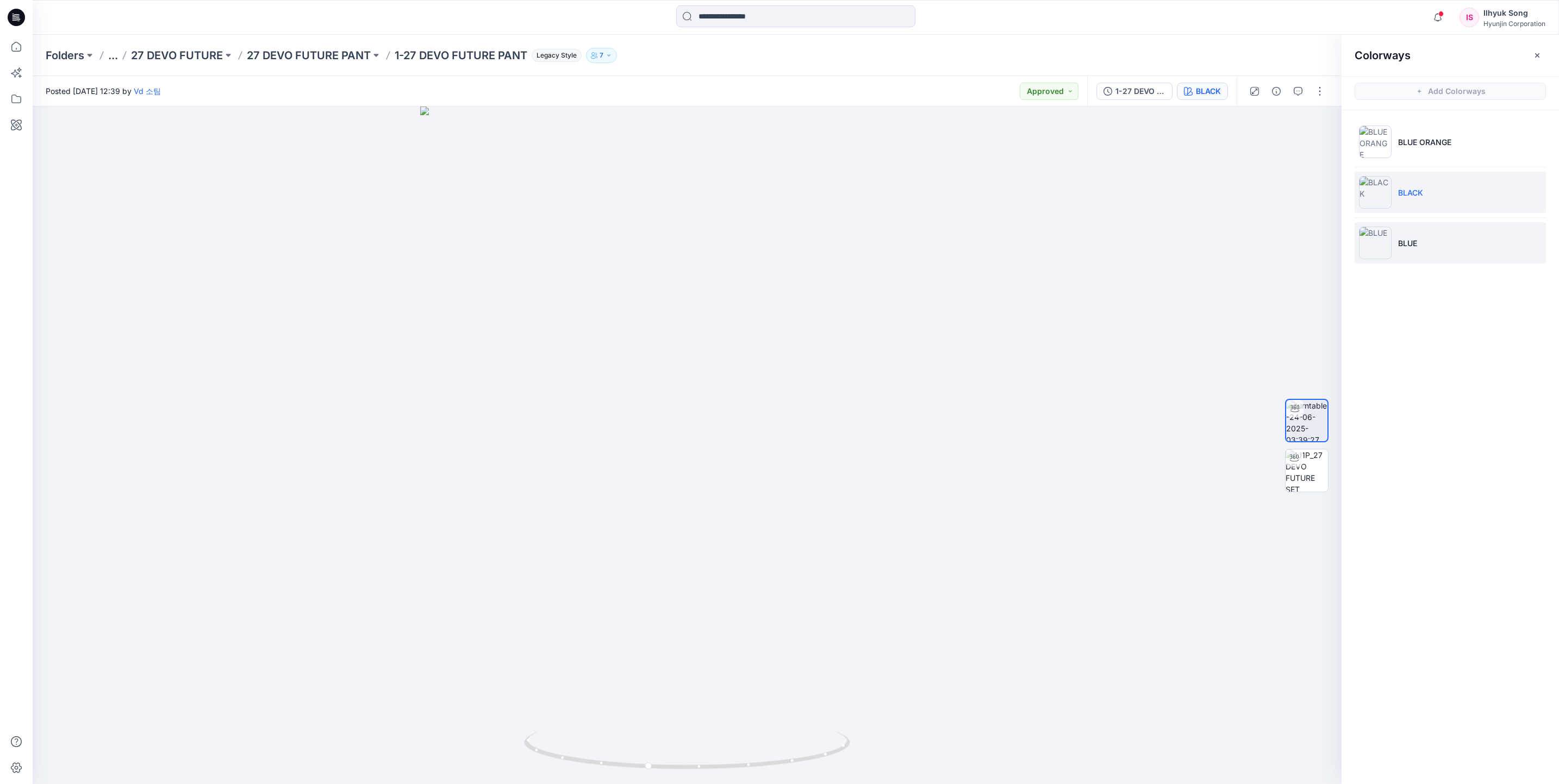
click at [1399, 251] on li "BLUE" at bounding box center [1450, 242] width 191 height 41
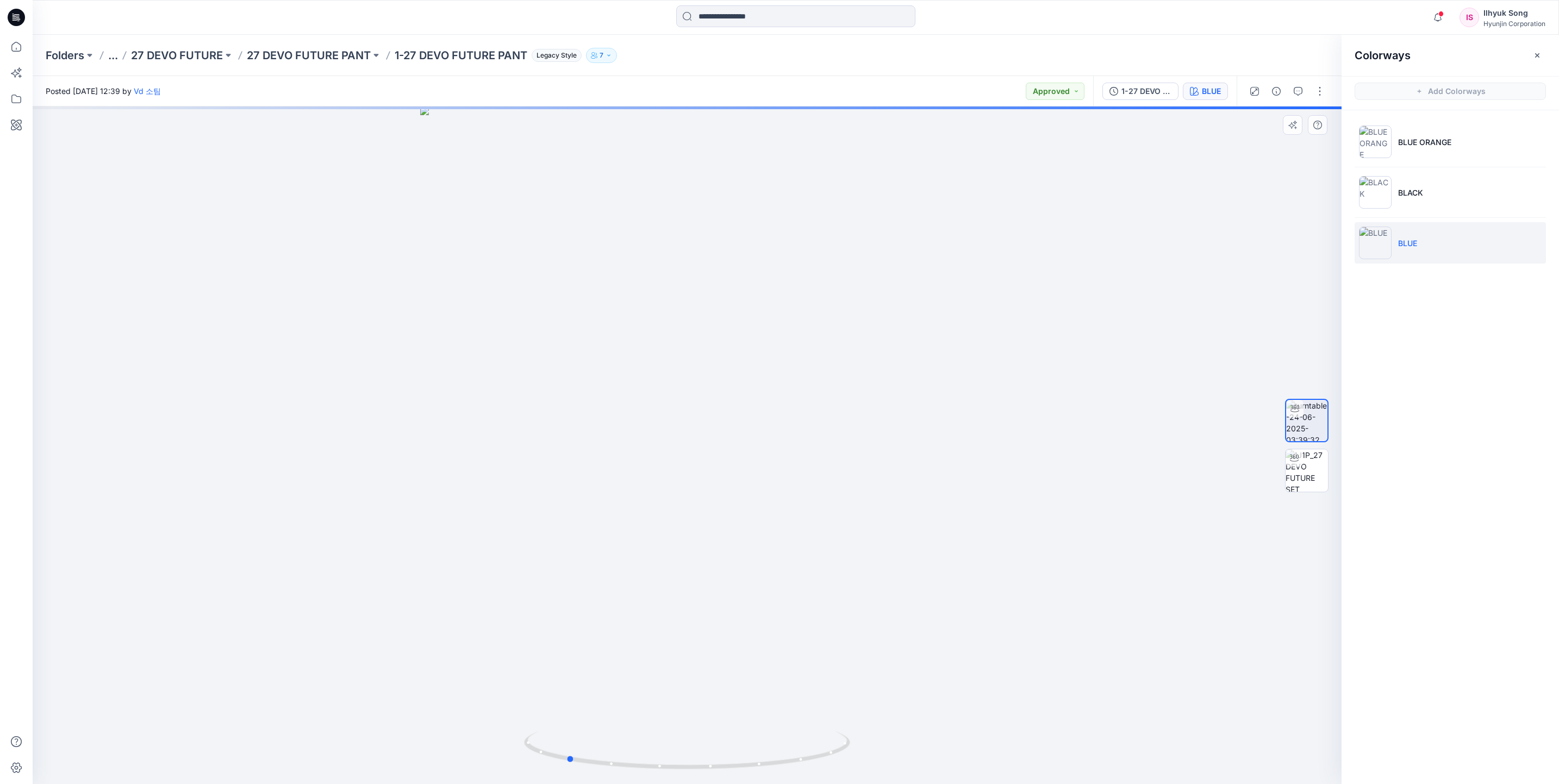
drag, startPoint x: 855, startPoint y: 401, endPoint x: 1060, endPoint y: 387, distance: 205.5
click at [1060, 387] on div at bounding box center [686, 445] width 1309 height 678
click at [835, 9] on input at bounding box center [796, 17] width 240 height 22
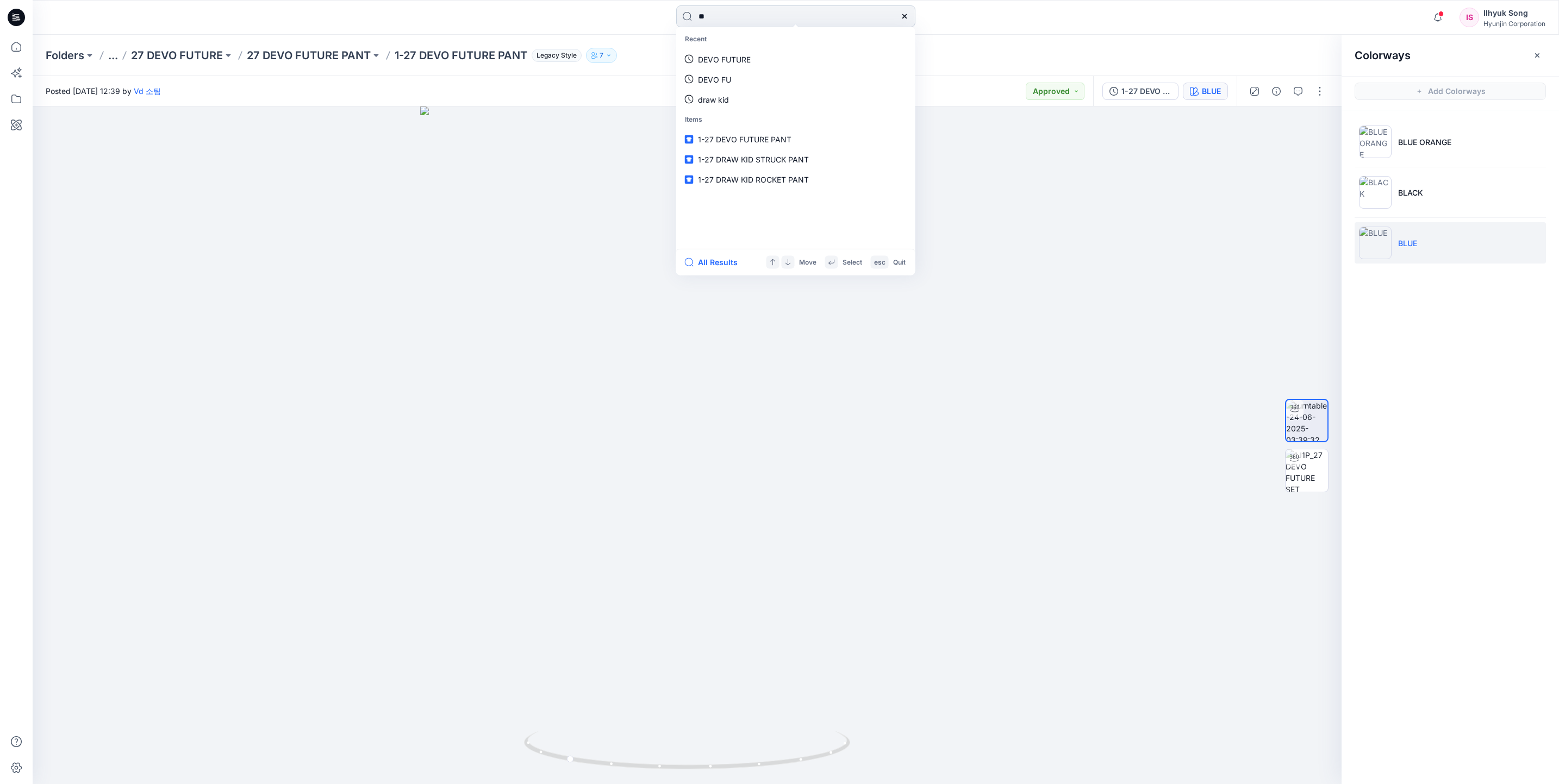
type input "*"
type input "*********"
click at [678, 49] on link "1-27 DEVO FUTU RE JERSEY" at bounding box center [795, 59] width 235 height 20
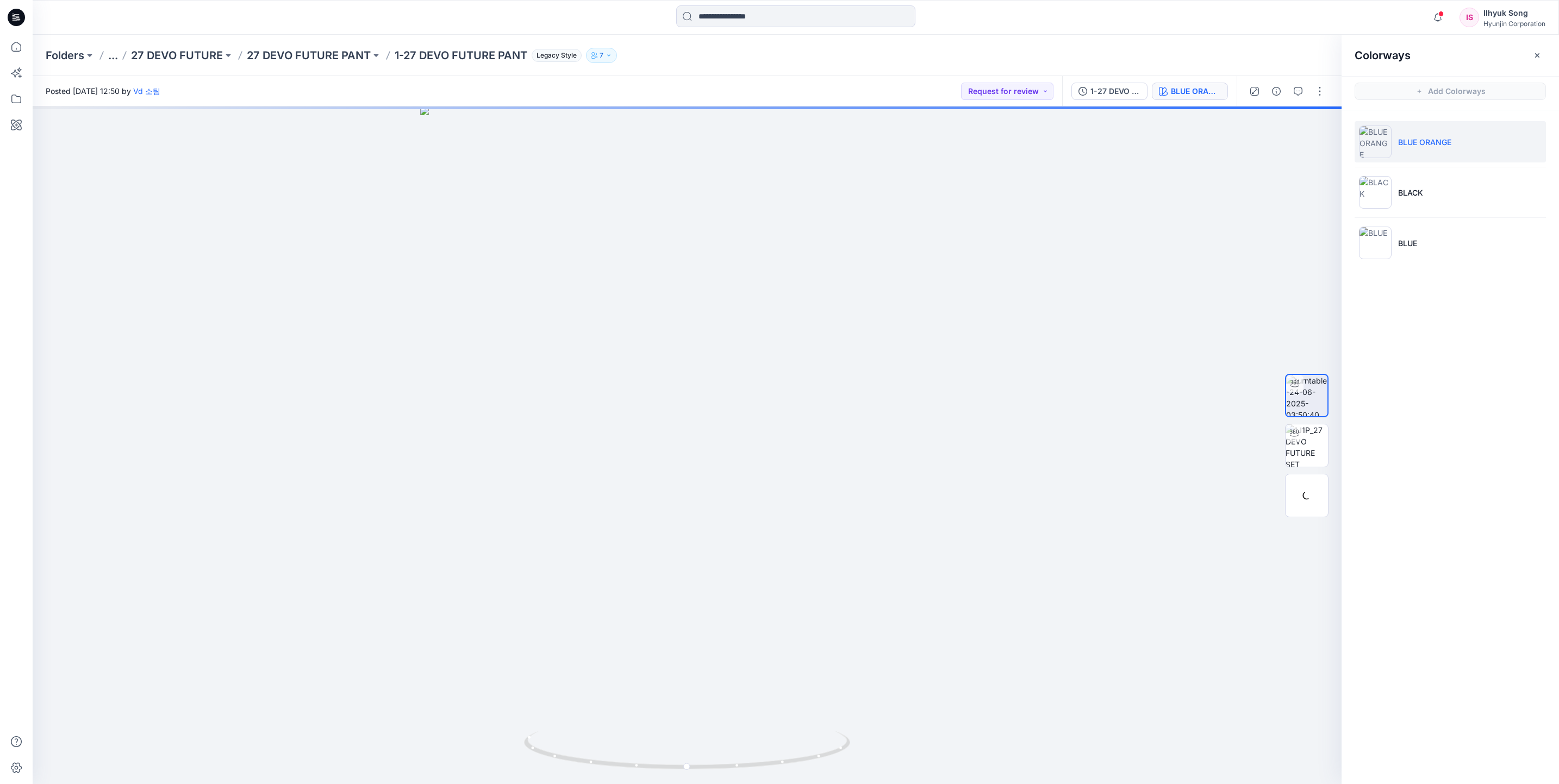
drag, startPoint x: 837, startPoint y: 7, endPoint x: 1359, endPoint y: 290, distance: 593.8
click at [837, 7] on input at bounding box center [796, 17] width 240 height 22
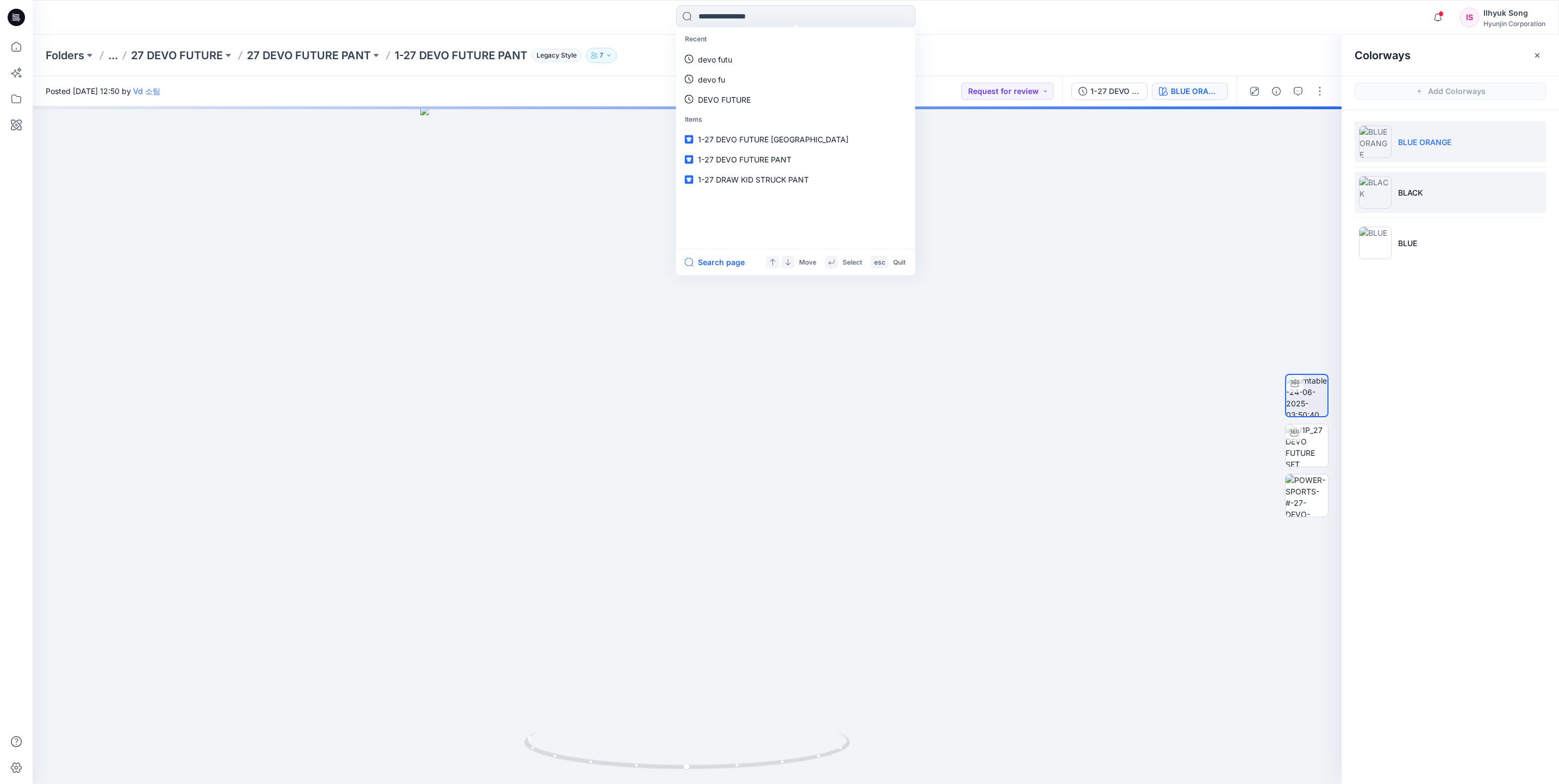
click at [1415, 183] on li "BLACK" at bounding box center [1450, 192] width 191 height 41
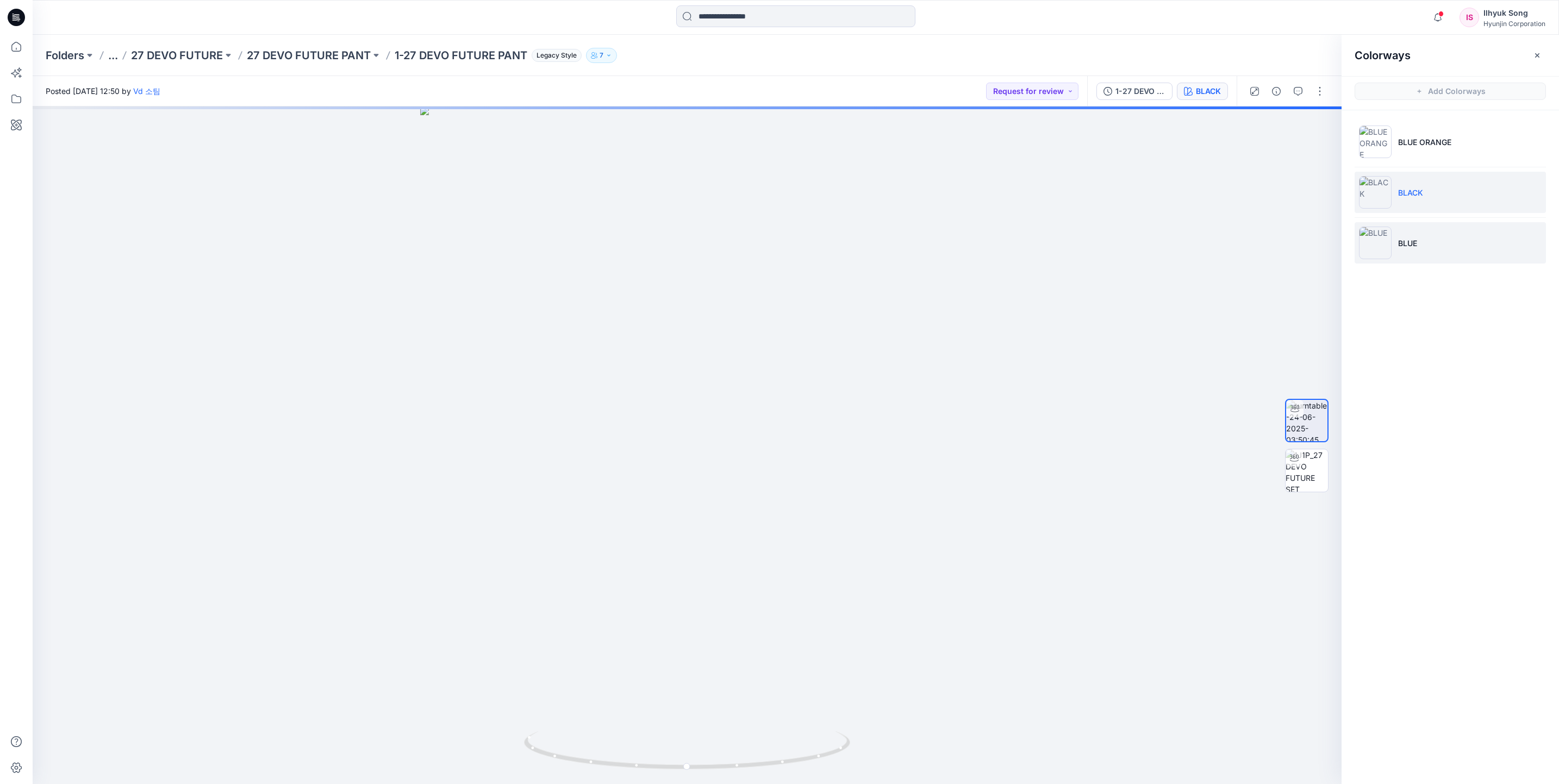
click at [1423, 241] on li "BLUE" at bounding box center [1450, 242] width 191 height 41
drag, startPoint x: 840, startPoint y: 382, endPoint x: 1176, endPoint y: 336, distance: 339.1
click at [1176, 336] on div at bounding box center [686, 445] width 1309 height 678
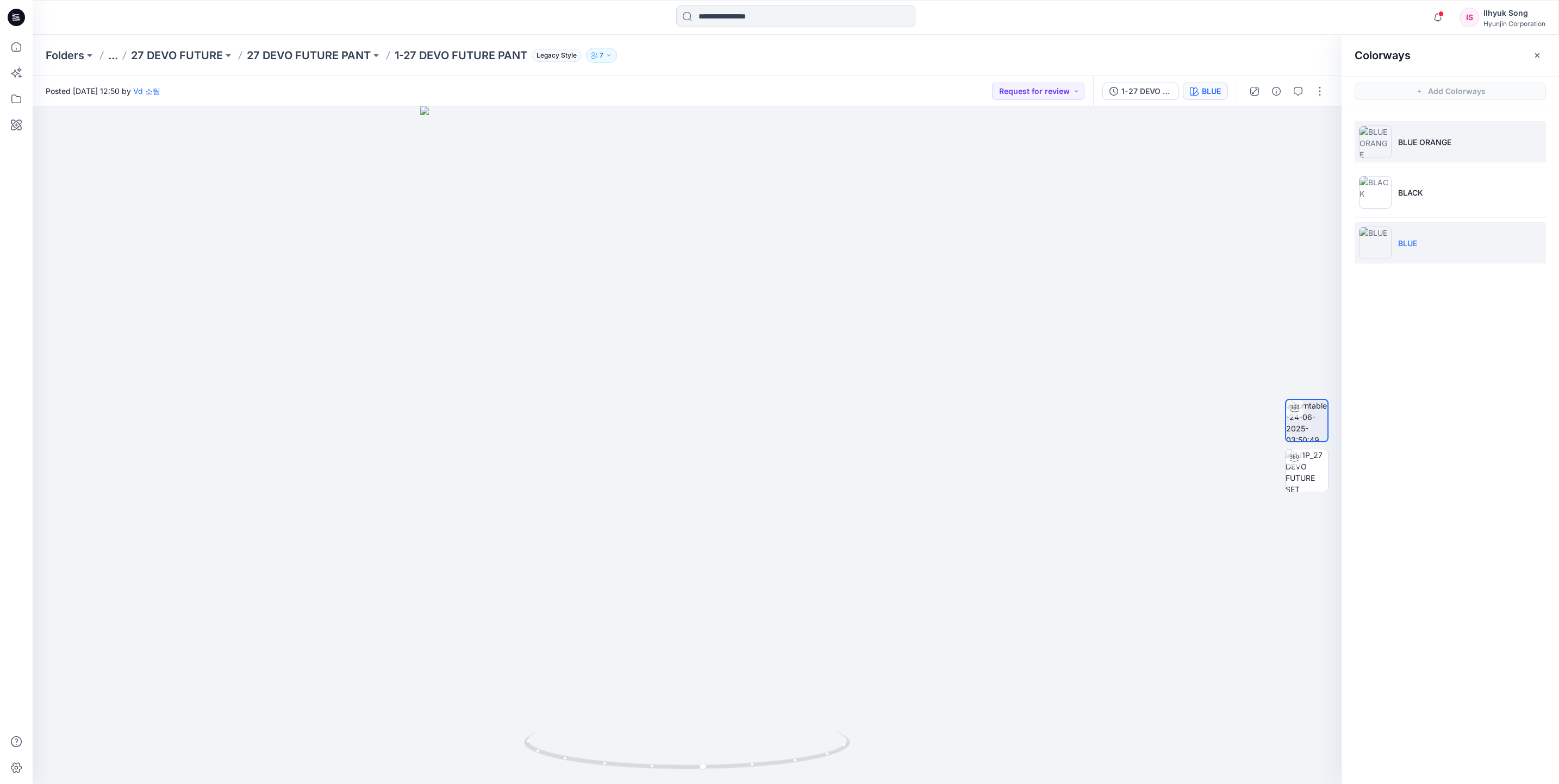
click at [1378, 158] on li "BLUE ORANGE" at bounding box center [1450, 141] width 191 height 41
click at [909, 318] on div at bounding box center [686, 445] width 1309 height 678
drag, startPoint x: 902, startPoint y: 315, endPoint x: 712, endPoint y: 317, distance: 190.0
click at [712, 317] on div at bounding box center [686, 445] width 1309 height 678
